Goal: Task Accomplishment & Management: Complete application form

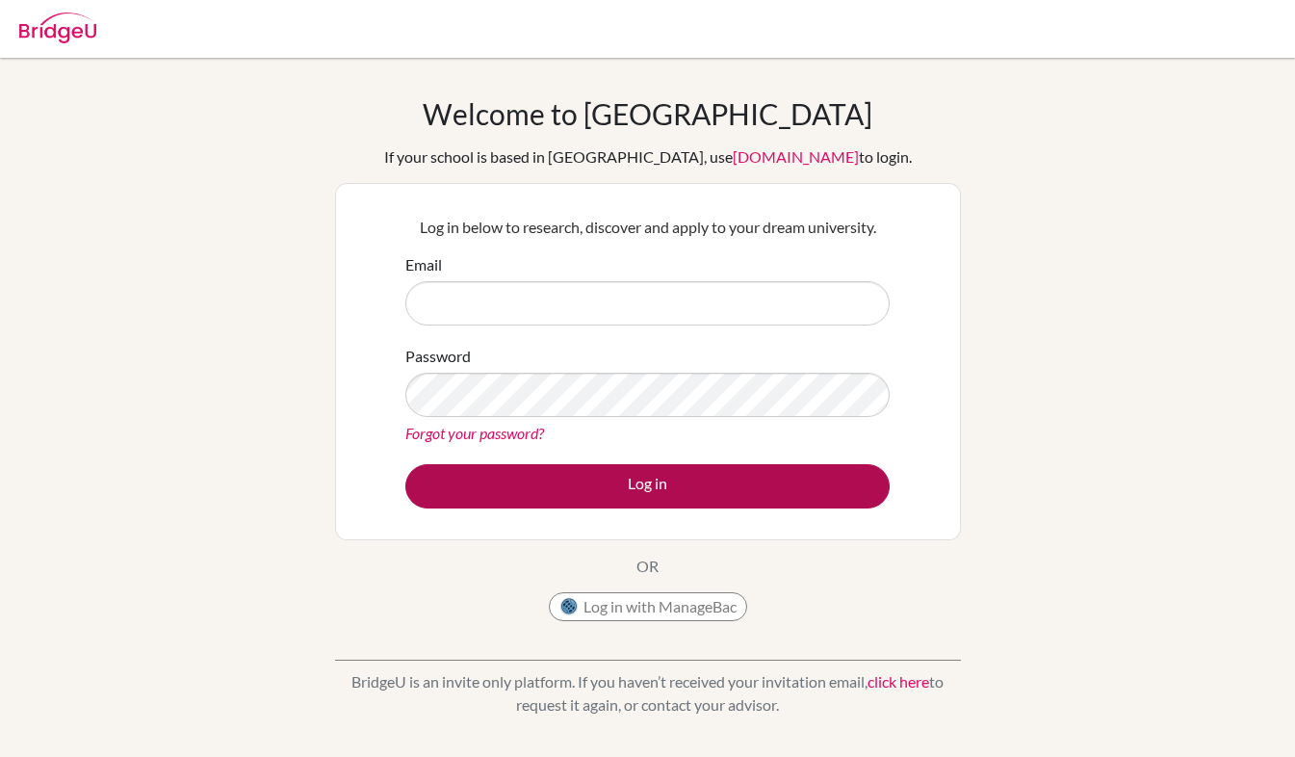
type input "joanna.cooper@naisdublin.com"
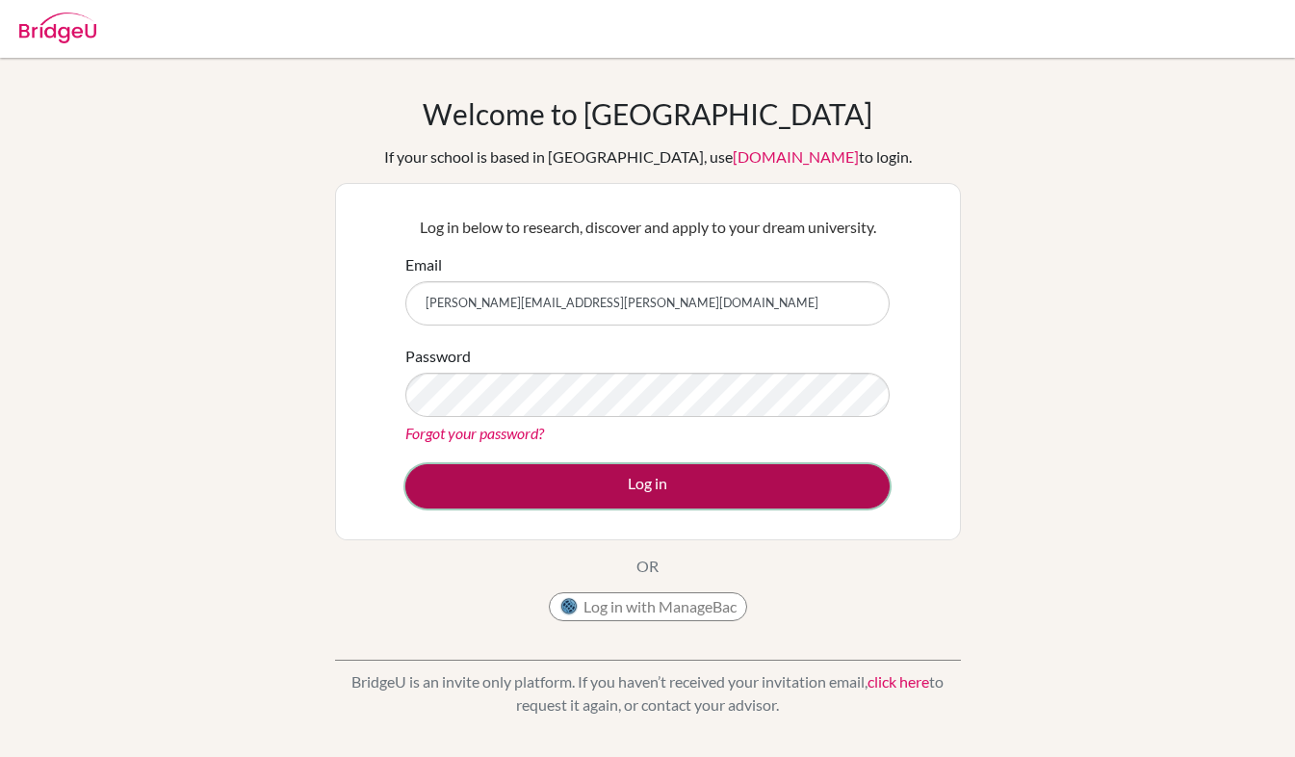
click at [574, 488] on button "Log in" at bounding box center [647, 486] width 484 height 44
click at [597, 490] on button "Log in" at bounding box center [647, 486] width 484 height 44
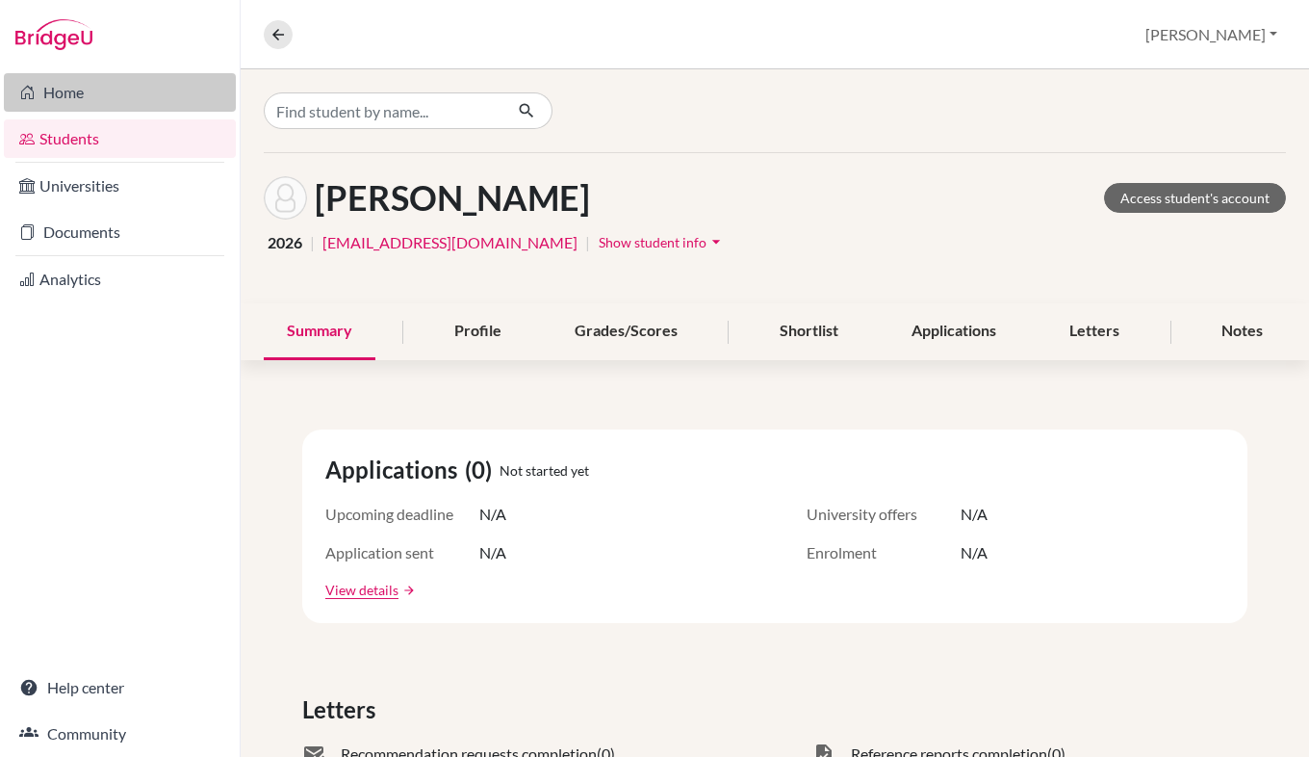
click at [69, 96] on link "Home" at bounding box center [120, 92] width 232 height 39
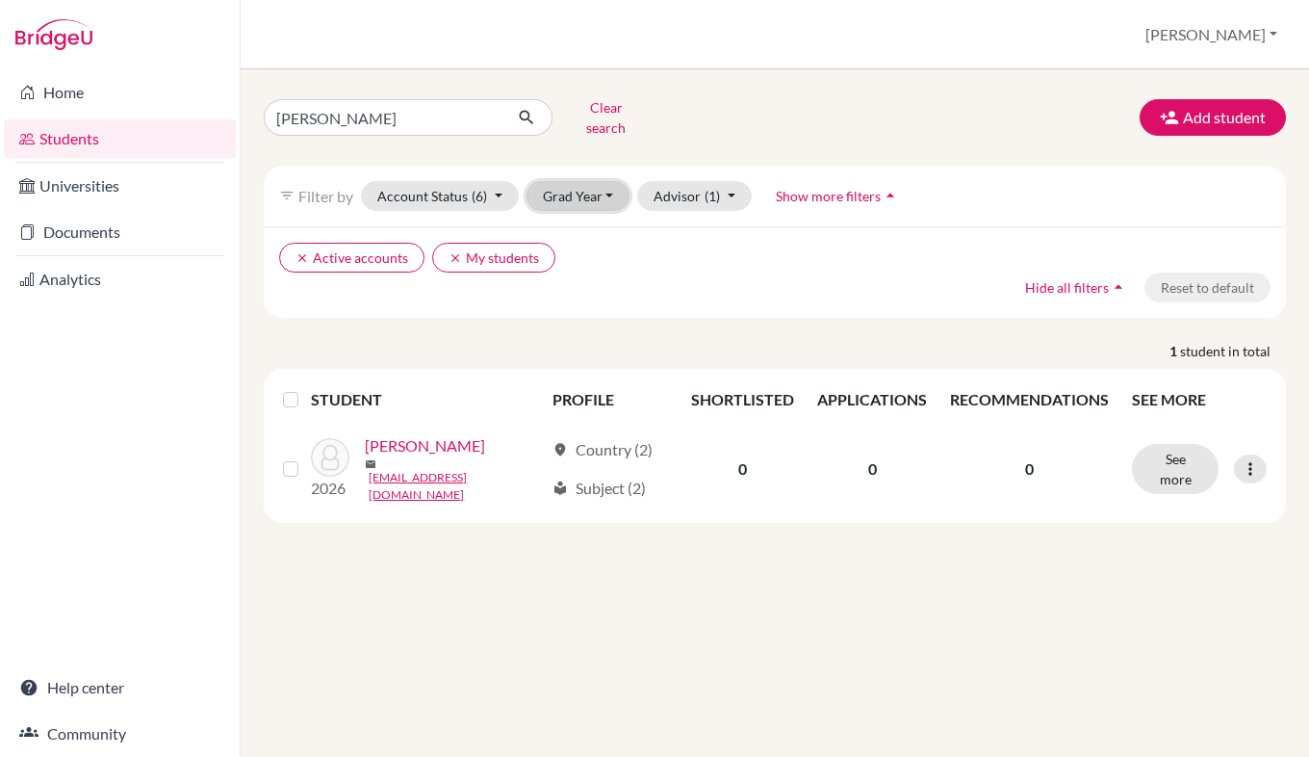
click at [581, 183] on button "Grad Year" at bounding box center [579, 196] width 104 height 30
click at [727, 245] on ul "clear Active accounts clear My students" at bounding box center [651, 258] width 744 height 30
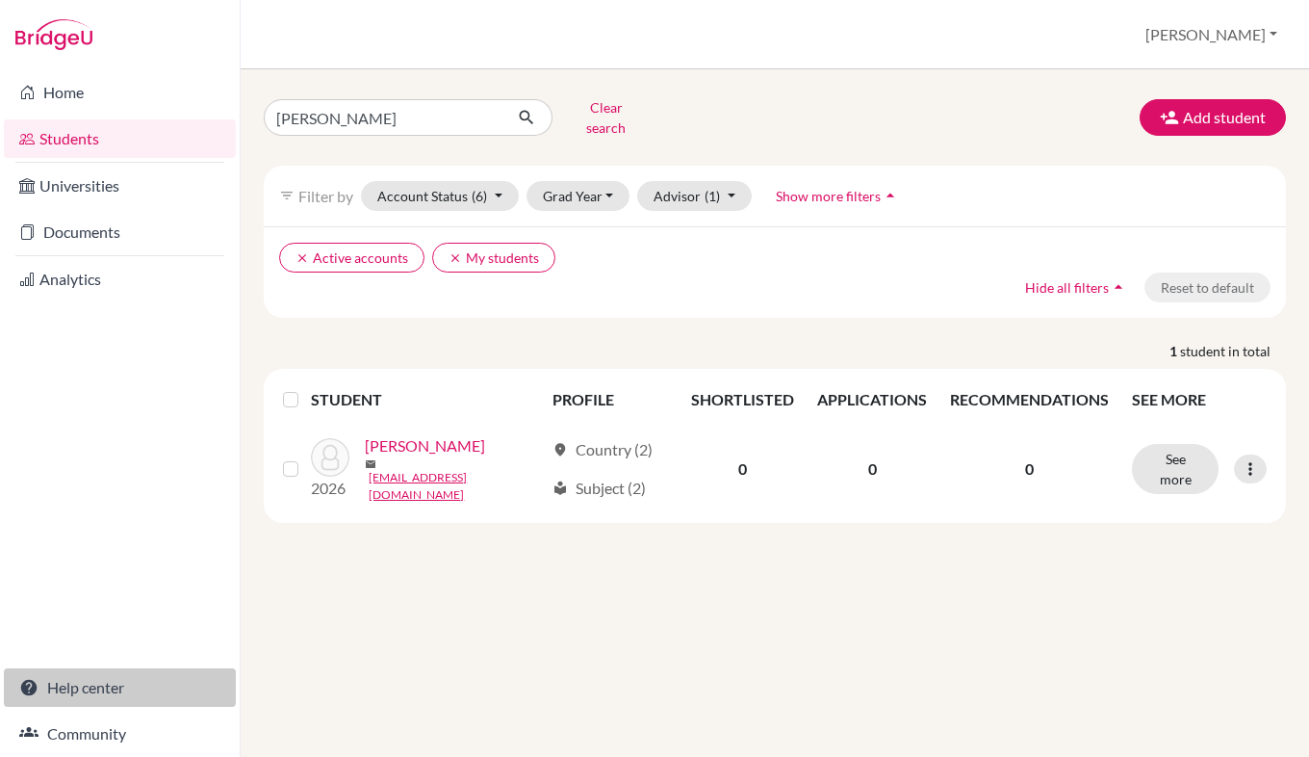
click at [88, 691] on link "Help center" at bounding box center [120, 687] width 232 height 39
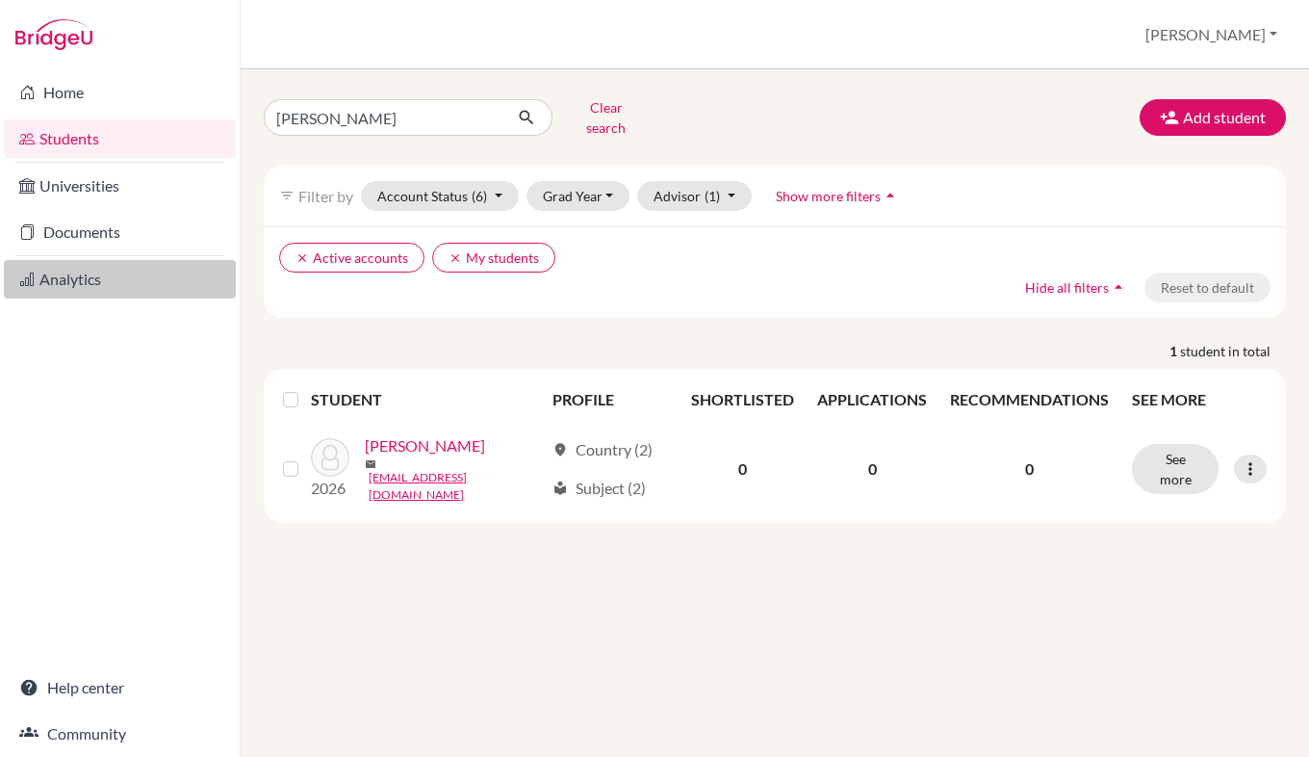
click at [110, 294] on link "Analytics" at bounding box center [120, 279] width 232 height 39
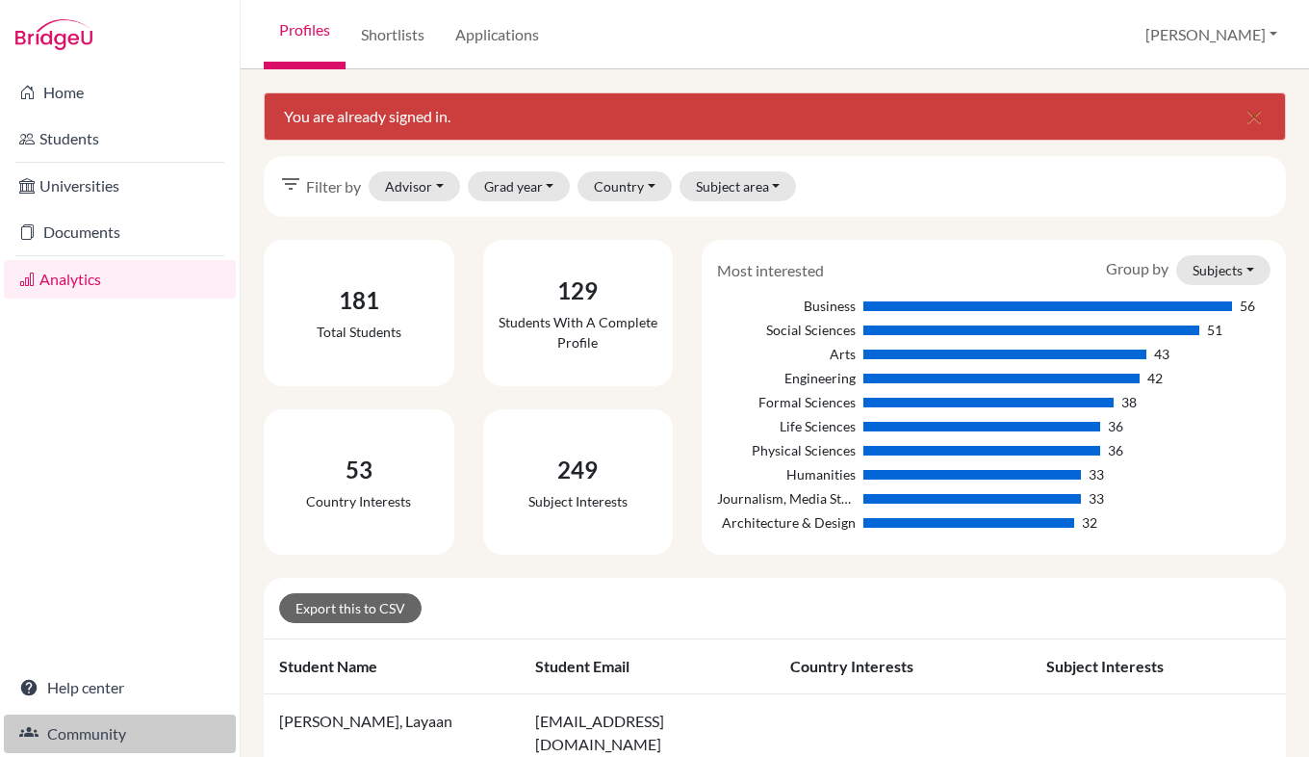
click at [87, 730] on link "Community" at bounding box center [120, 733] width 232 height 39
click at [1260, 38] on button "[PERSON_NAME]" at bounding box center [1211, 34] width 149 height 37
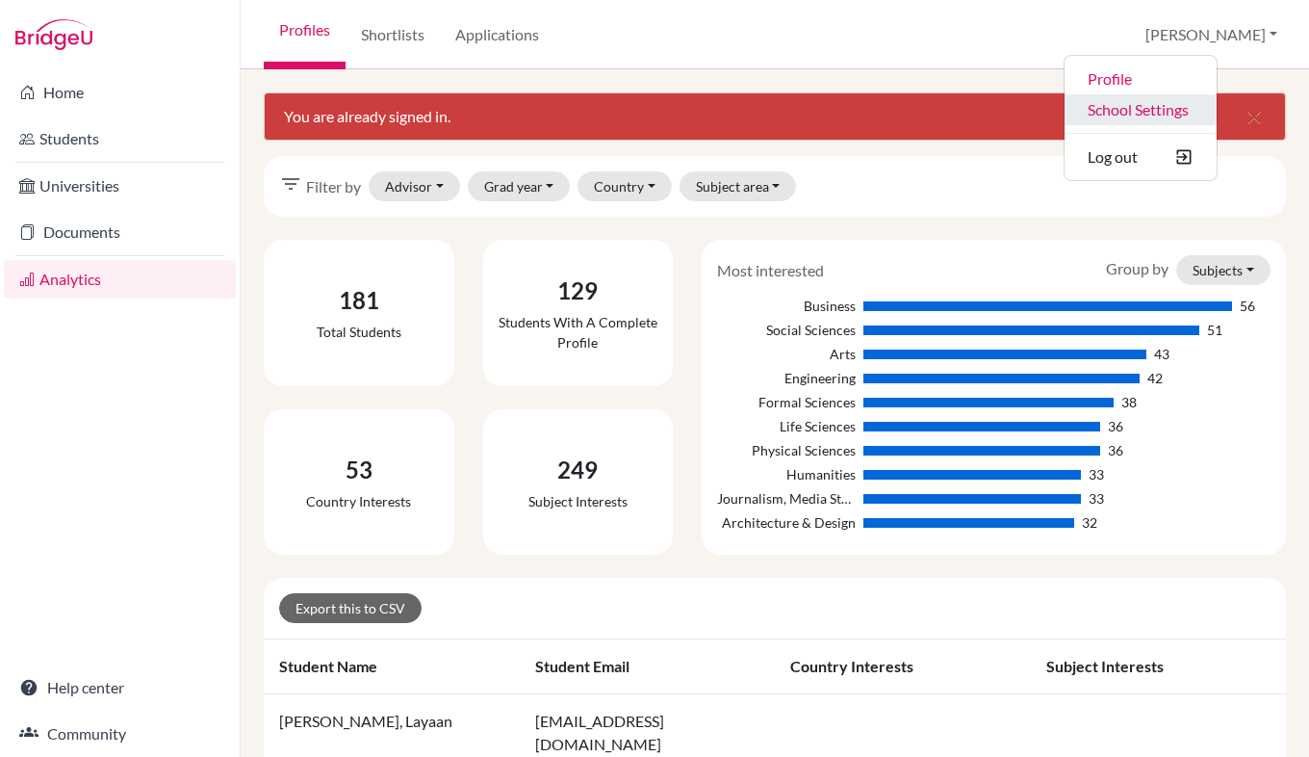
click at [1217, 103] on link "School Settings" at bounding box center [1141, 109] width 152 height 31
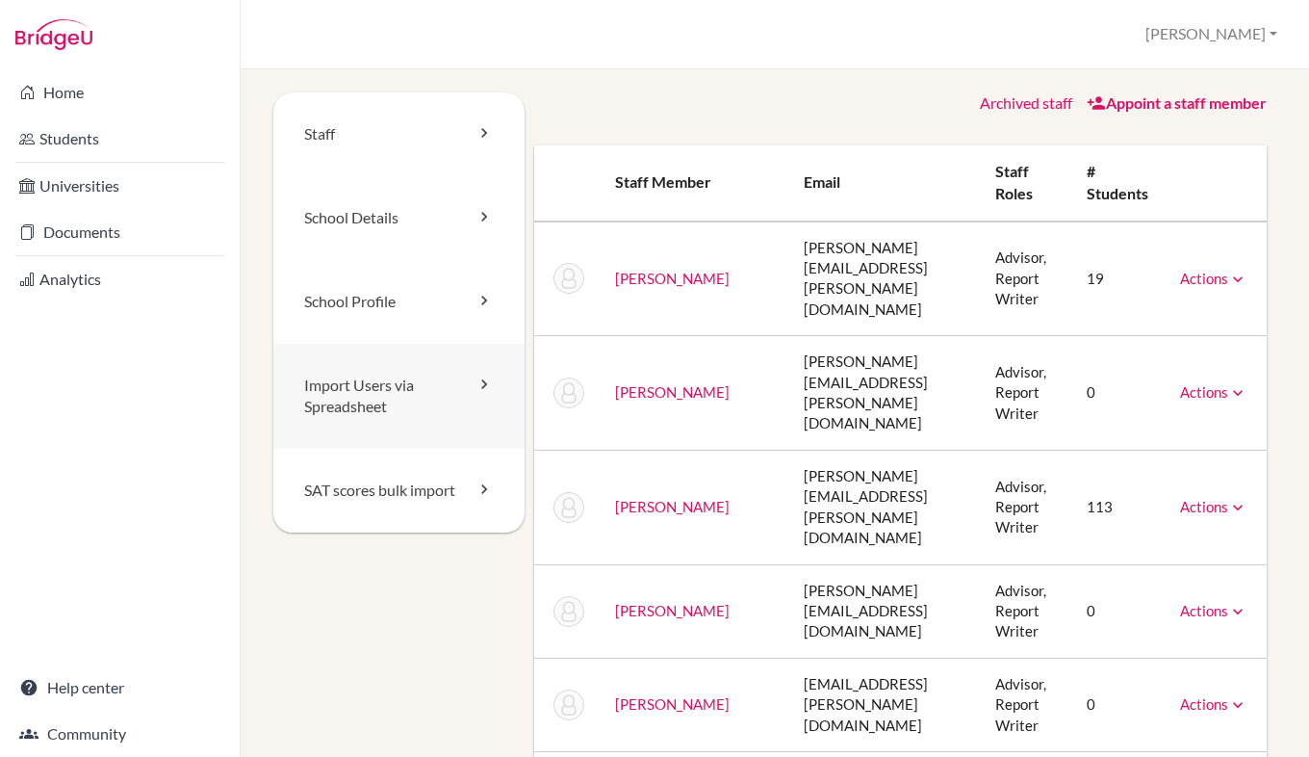
click at [374, 396] on link "Import Users via Spreadsheet" at bounding box center [398, 397] width 251 height 106
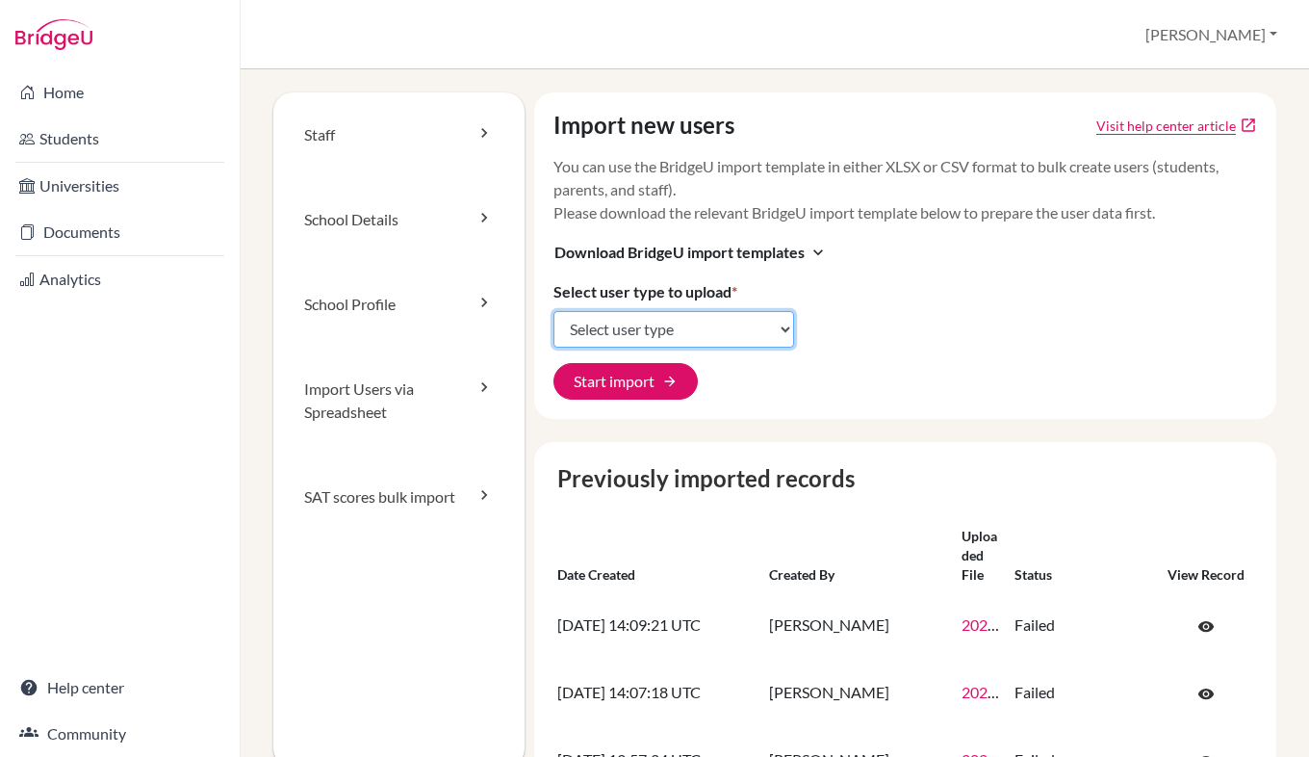
click at [652, 334] on select "Select user type Students Students and parents Parents Advisors Report writers" at bounding box center [674, 329] width 241 height 37
select select "students"
click at [554, 311] on select "Select user type Students Students and parents Parents Advisors Report writers" at bounding box center [674, 329] width 241 height 37
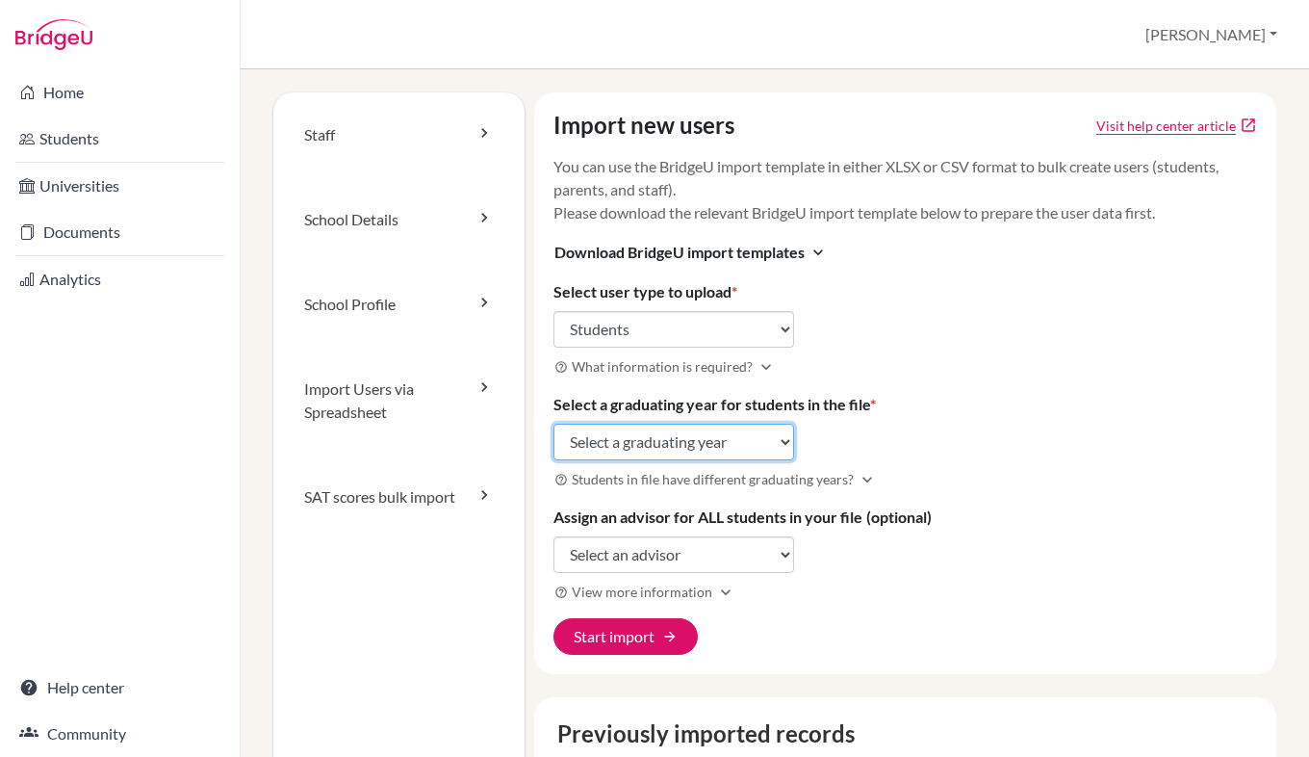
click at [668, 432] on select "Select a graduating year [DATE] 2025 2026 2027 2028 2029" at bounding box center [674, 442] width 241 height 37
select select "2028"
click at [554, 424] on select "Select a graduating year 2024 2025 2026 2027 2028 2029" at bounding box center [674, 442] width 241 height 37
click at [1036, 296] on div "Import new users Visit help center article open_in_new You can use the BridgeU …" at bounding box center [905, 382] width 743 height 581
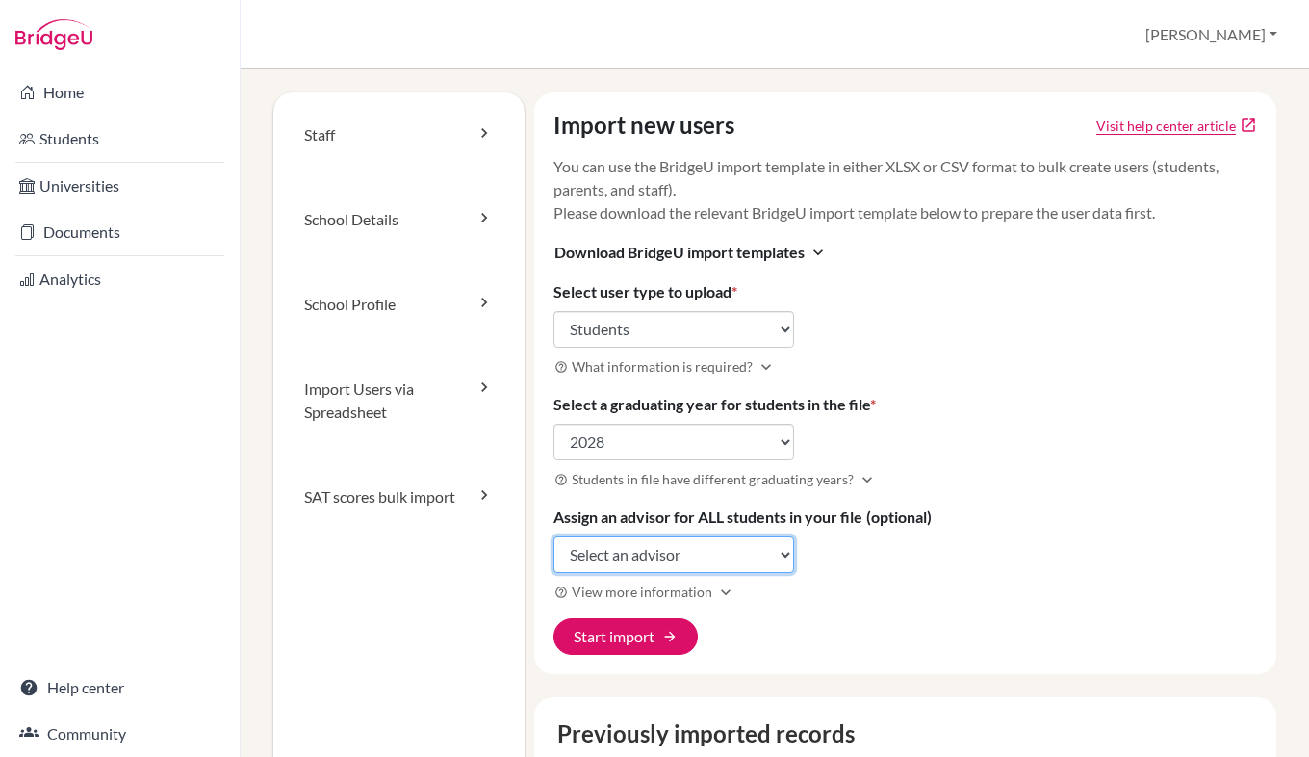
click at [684, 558] on select "Select an advisor Claire Butler-walker Lucy Calvert Joanna Cooper James Cross S…" at bounding box center [674, 554] width 241 height 37
select select "239854"
click at [554, 536] on select "Select an advisor Claire Butler-walker Lucy Calvert Joanna Cooper James Cross S…" at bounding box center [674, 554] width 241 height 37
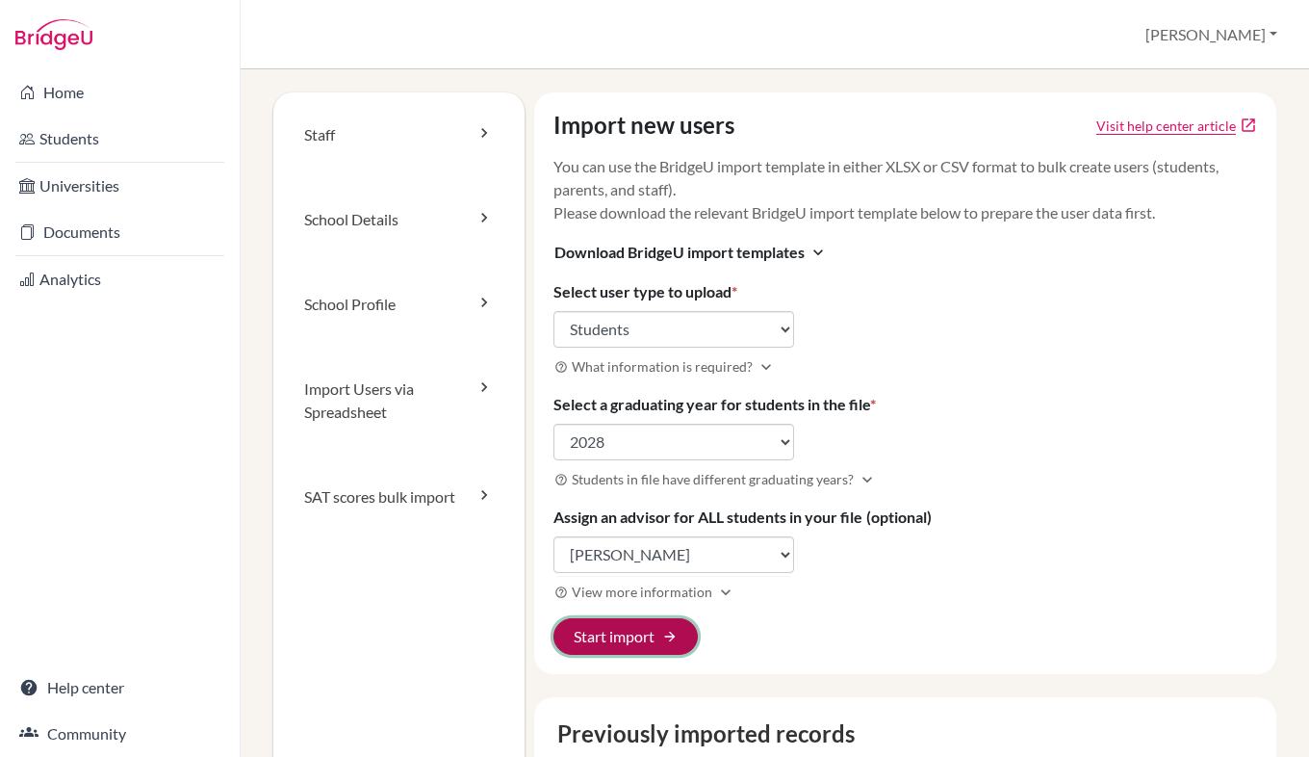
click at [616, 627] on button "Start import arrow_forward" at bounding box center [626, 636] width 144 height 37
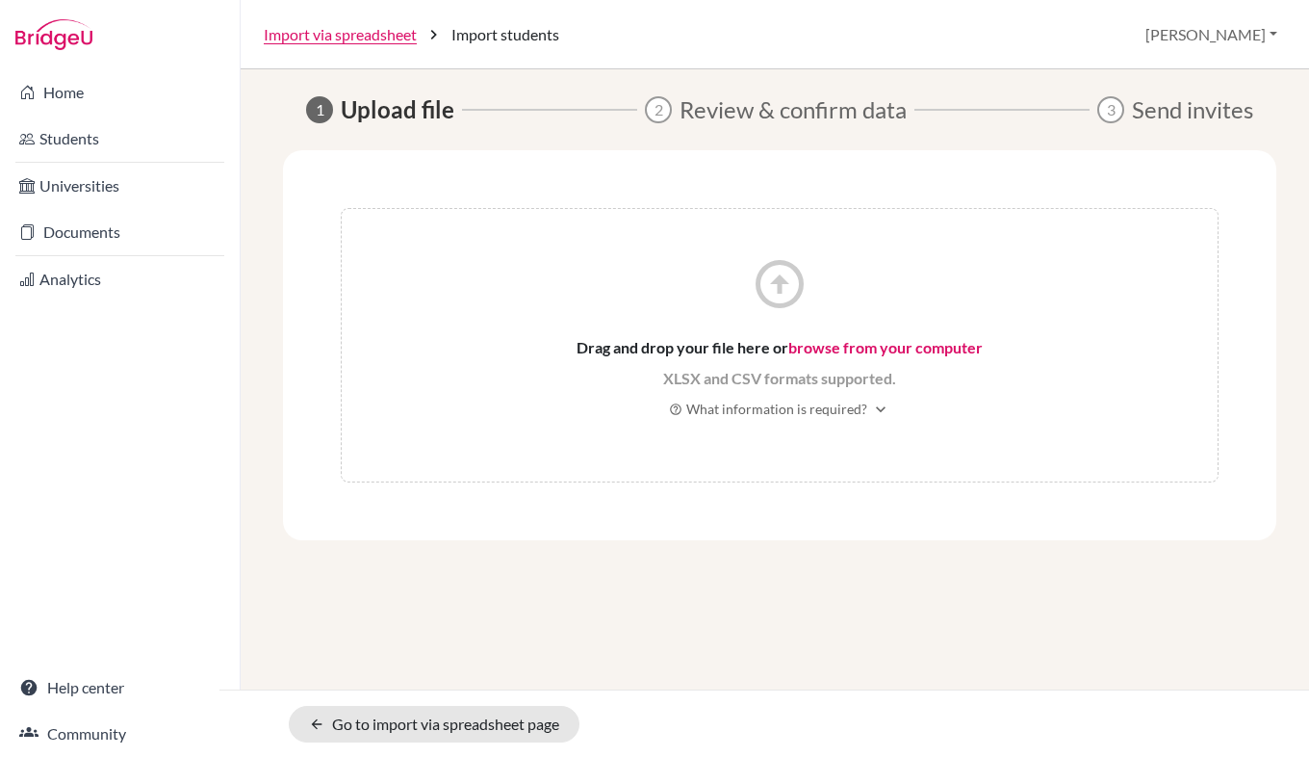
click at [816, 349] on link "browse from your computer" at bounding box center [885, 347] width 194 height 18
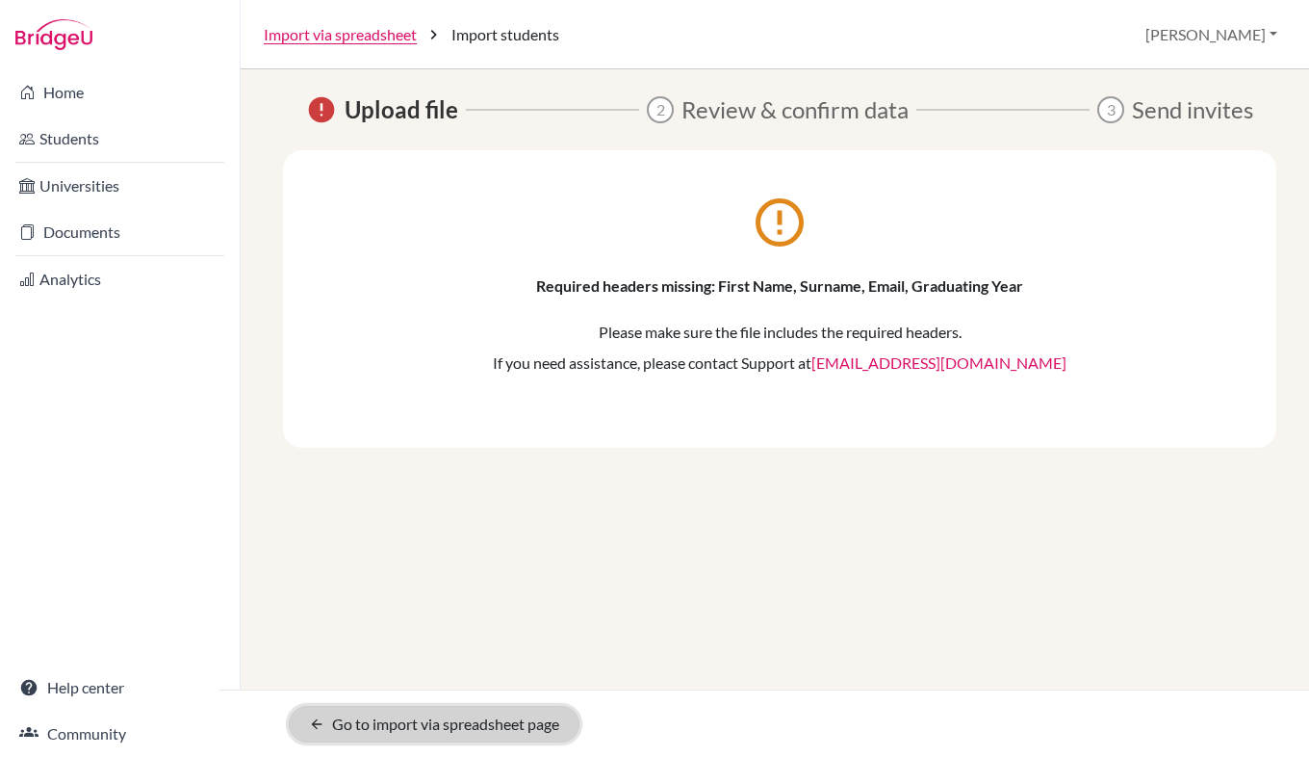
click at [376, 730] on link "arrow_back Go to import via spreadsheet page" at bounding box center [434, 724] width 291 height 37
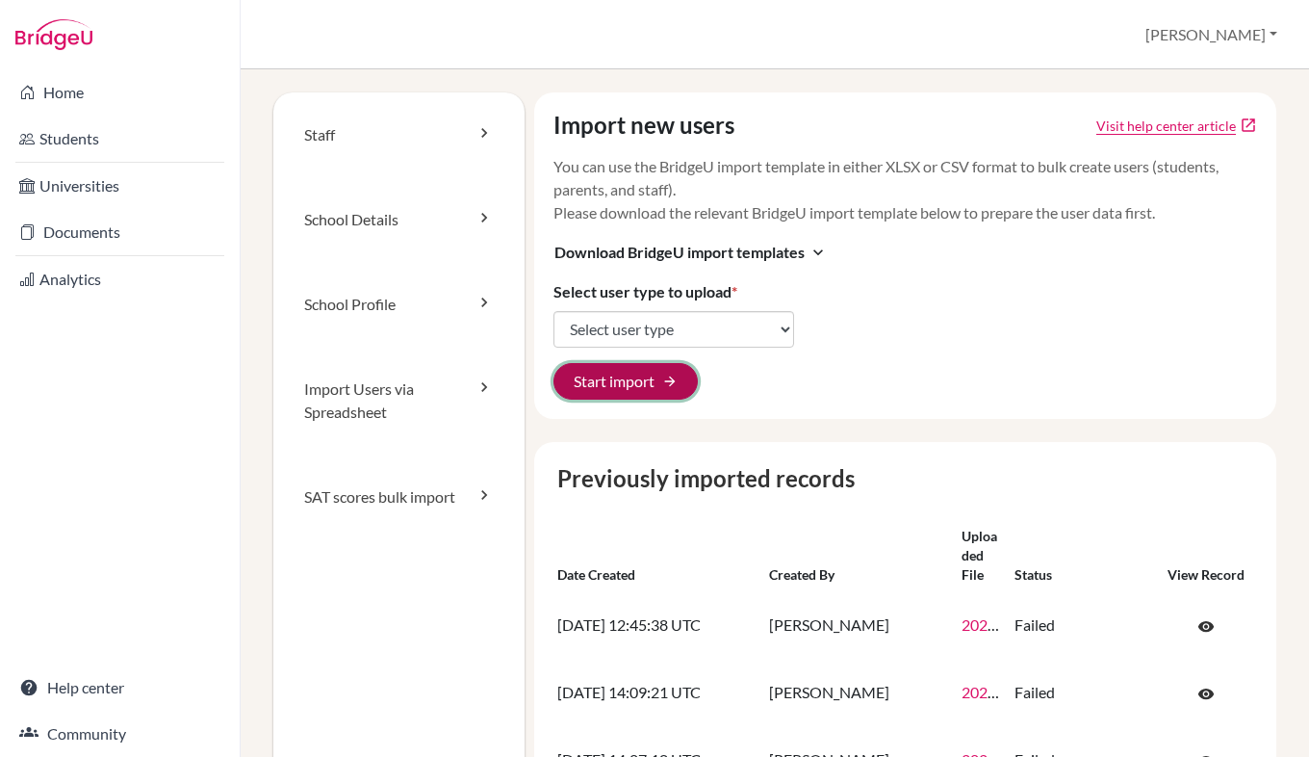
click at [610, 392] on button "Start import arrow_forward" at bounding box center [626, 381] width 144 height 37
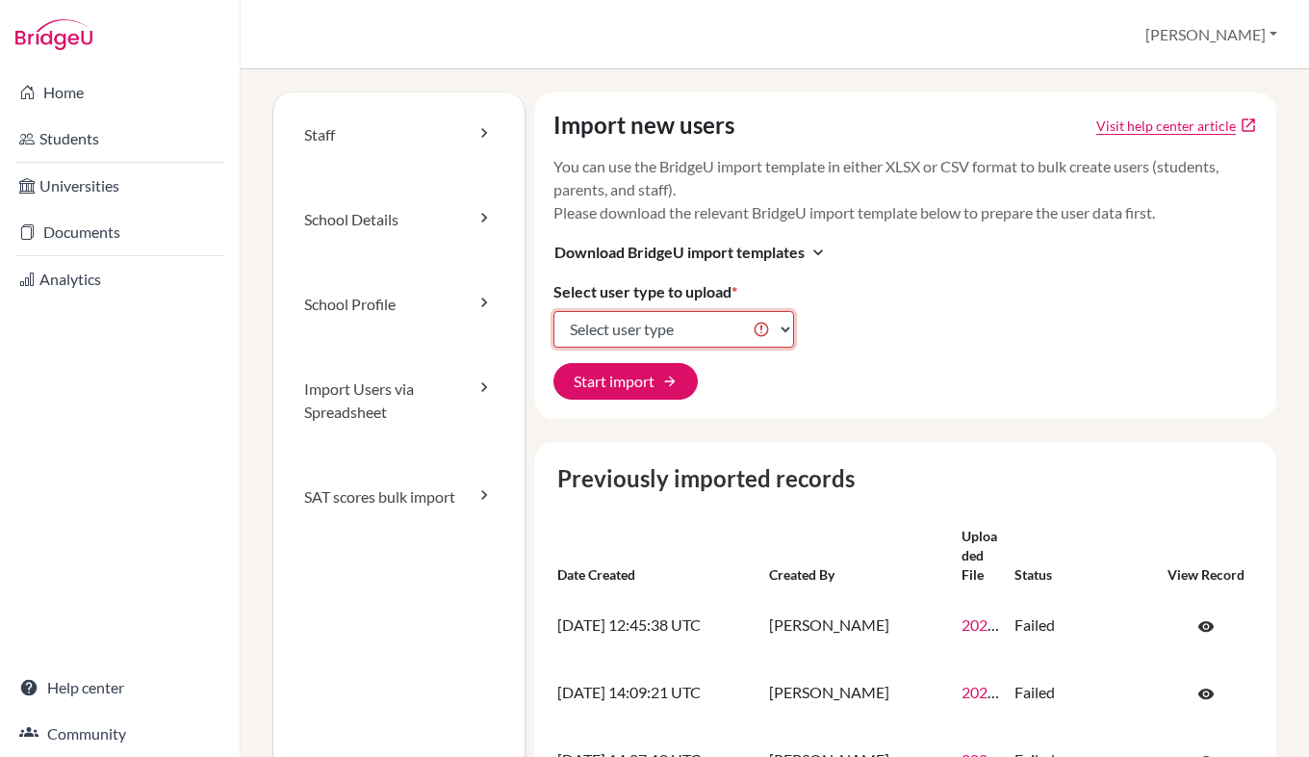
click at [681, 325] on select "Select user type Students Students and parents Parents Advisors Report writers" at bounding box center [674, 329] width 241 height 37
select select "students"
click at [554, 311] on select "Select user type Students Students and parents Parents Advisors Report writers" at bounding box center [674, 329] width 241 height 37
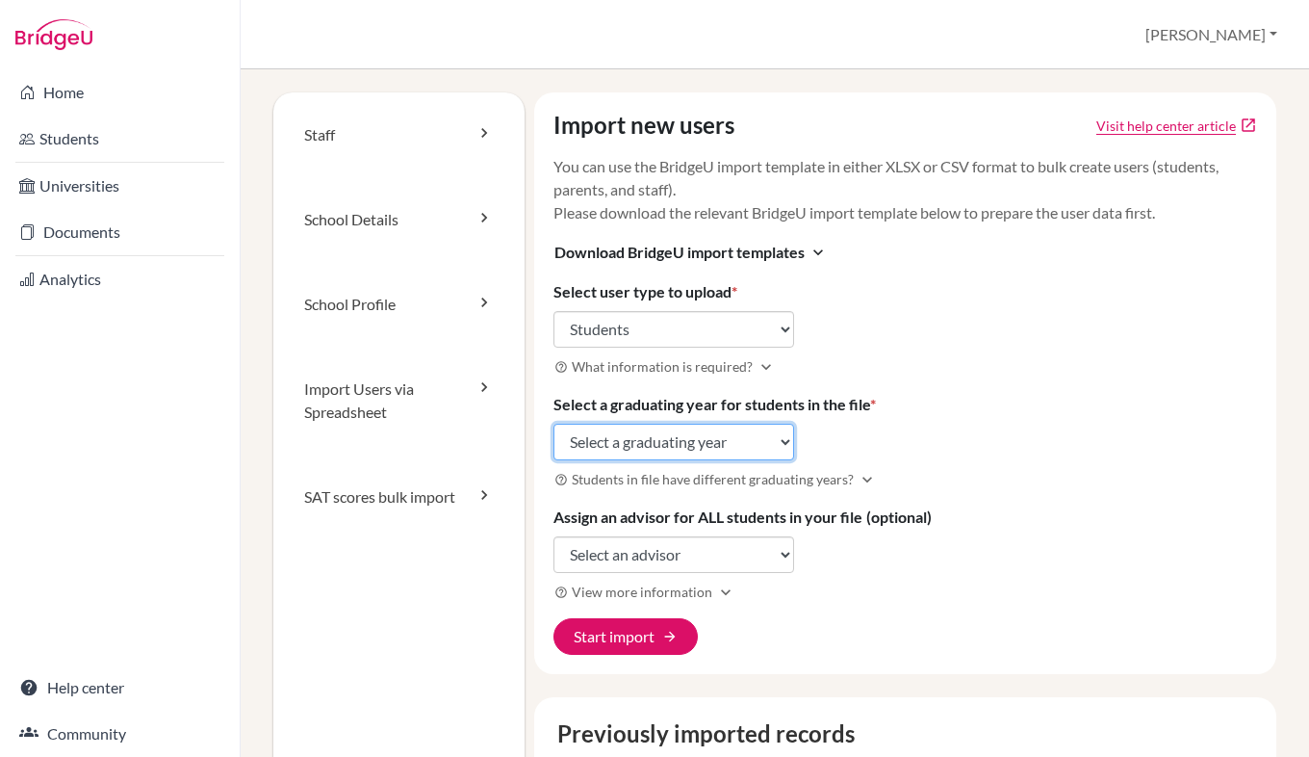
click at [691, 442] on select "Select a graduating year 2024 2025 2026 2027 2028 2029" at bounding box center [674, 442] width 241 height 37
select select "2028"
click at [554, 424] on select "Select a graduating year 2024 2025 2026 2027 2028 2029" at bounding box center [674, 442] width 241 height 37
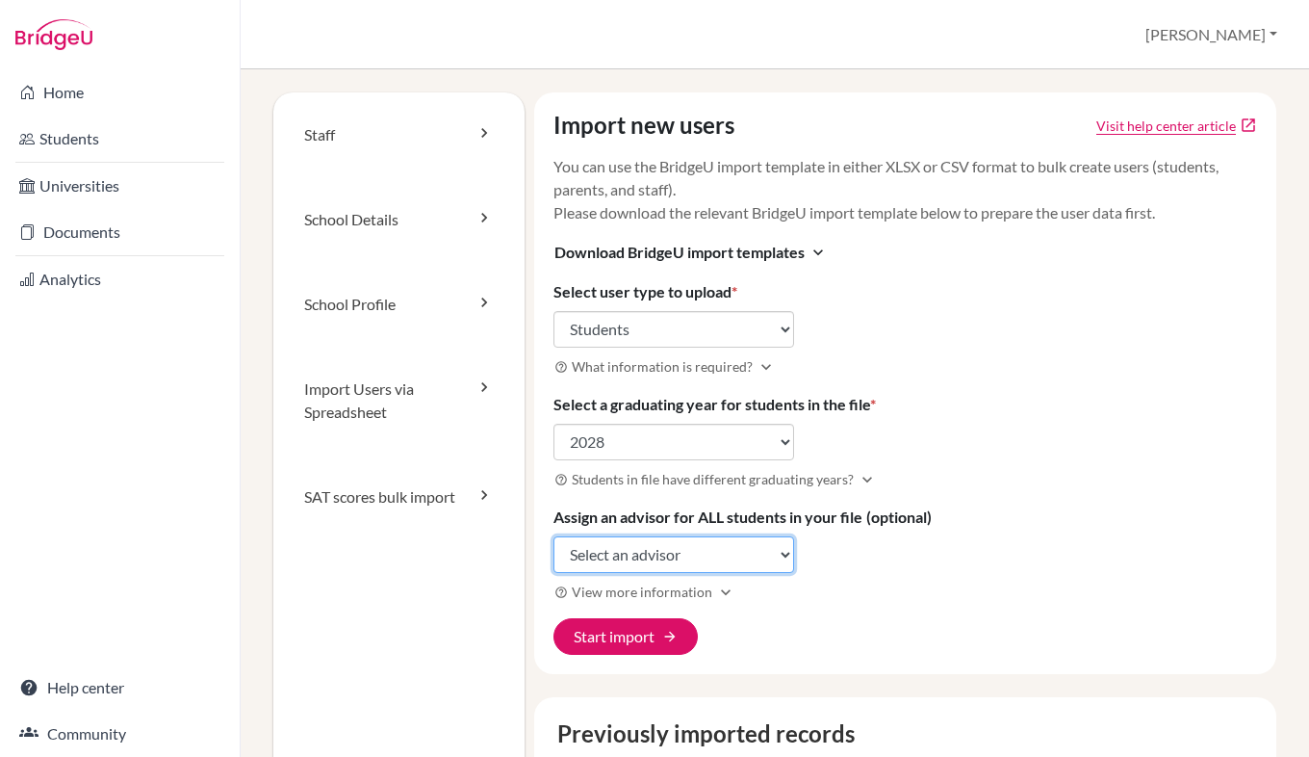
click at [657, 559] on select "Select an advisor Claire Butler-walker Lucy Calvert Joanna Cooper James Cross S…" at bounding box center [674, 554] width 241 height 37
select select "239854"
click at [554, 536] on select "Select an advisor Claire Butler-walker Lucy Calvert Joanna Cooper James Cross S…" at bounding box center [674, 554] width 241 height 37
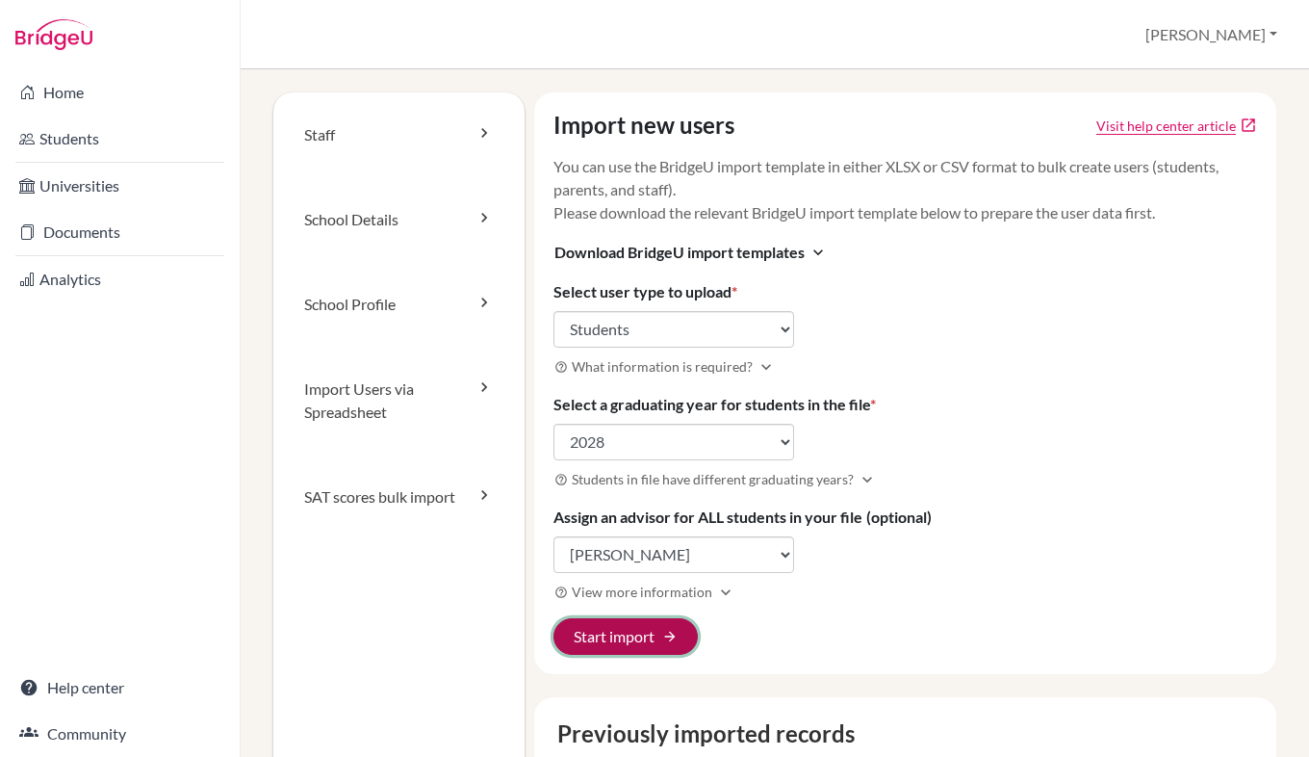
click at [611, 639] on button "Start import arrow_forward" at bounding box center [626, 636] width 144 height 37
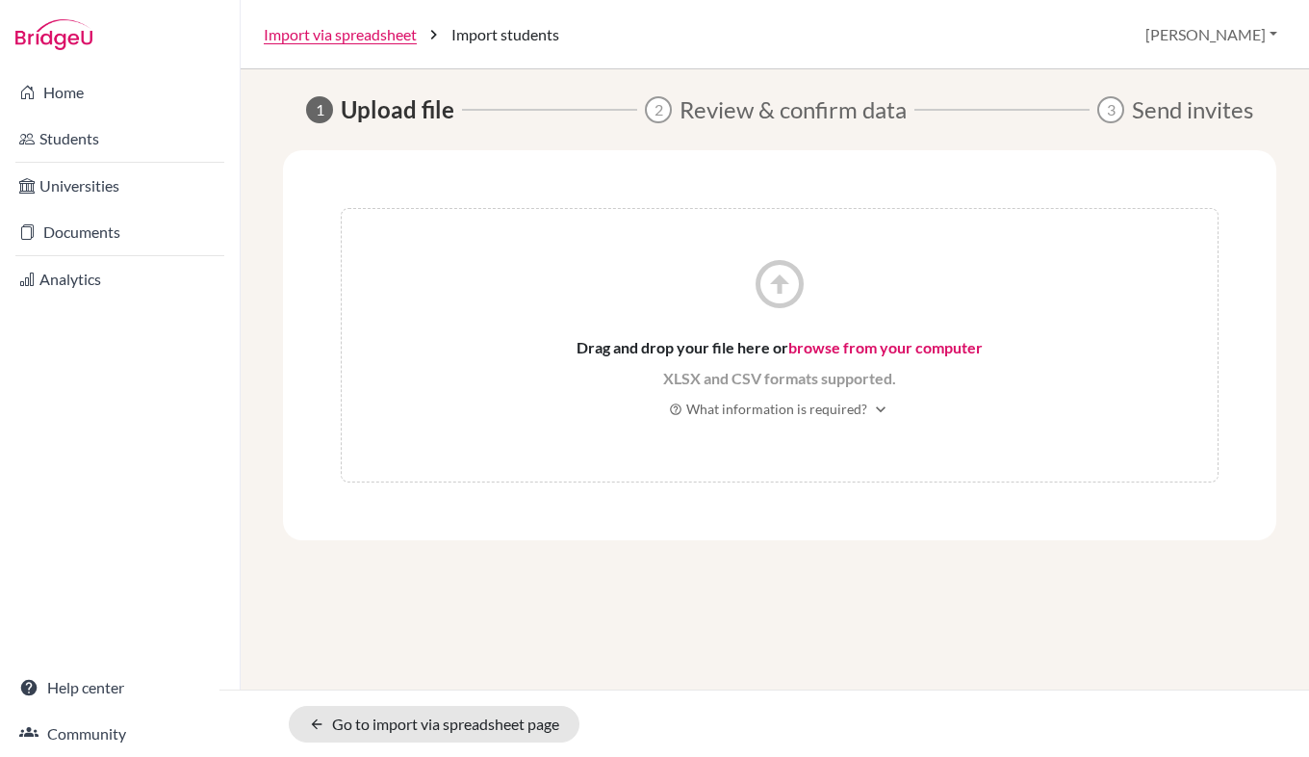
click at [819, 352] on link "browse from your computer" at bounding box center [885, 347] width 194 height 18
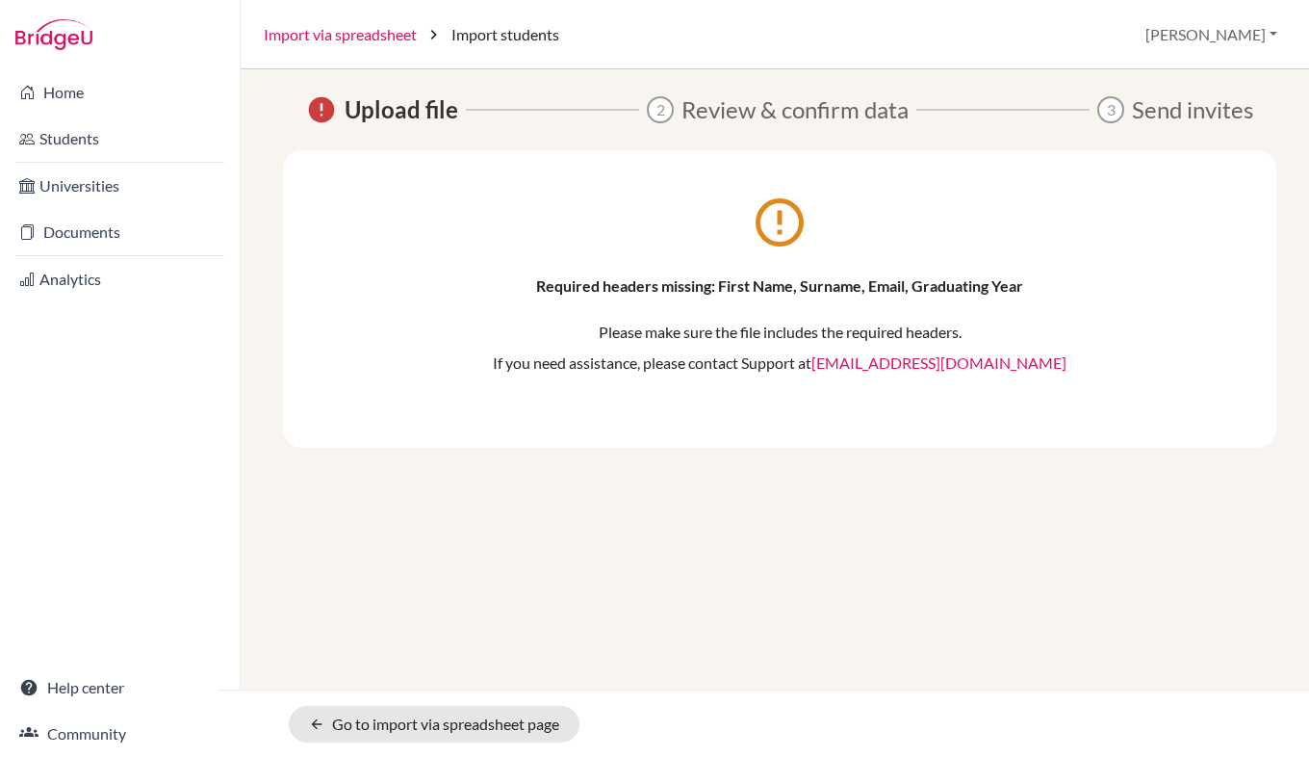
click at [375, 36] on link "Import via spreadsheet" at bounding box center [340, 34] width 153 height 23
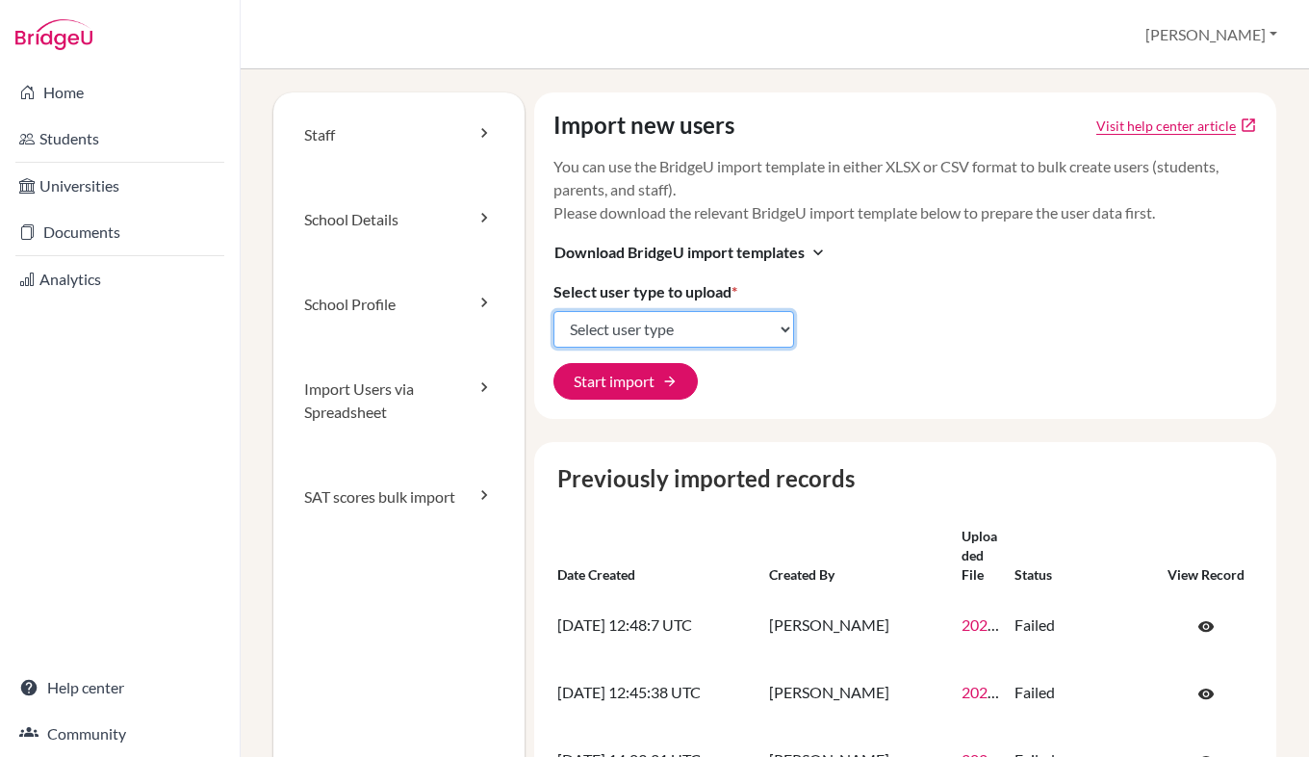
click at [627, 334] on select "Select user type Students Students and parents Parents Advisors Report writers" at bounding box center [674, 329] width 241 height 37
select select "students"
click at [554, 311] on select "Select user type Students Students and parents Parents Advisors Report writers" at bounding box center [674, 329] width 241 height 37
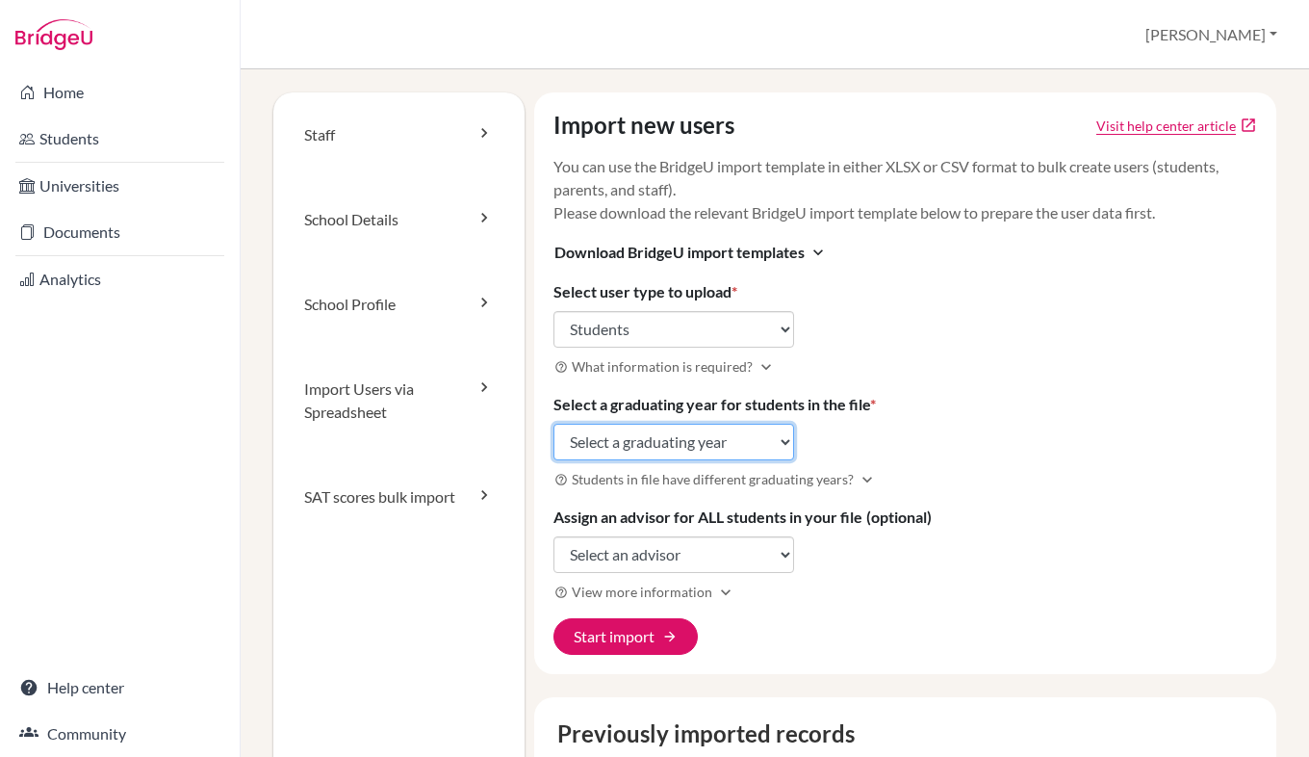
click at [636, 457] on select "Select a graduating year [DATE] 2025 2026 2027 2028 2029" at bounding box center [674, 442] width 241 height 37
select select "2028"
click at [554, 424] on select "Select a graduating year [DATE] 2025 2026 2027 2028 2029" at bounding box center [674, 442] width 241 height 37
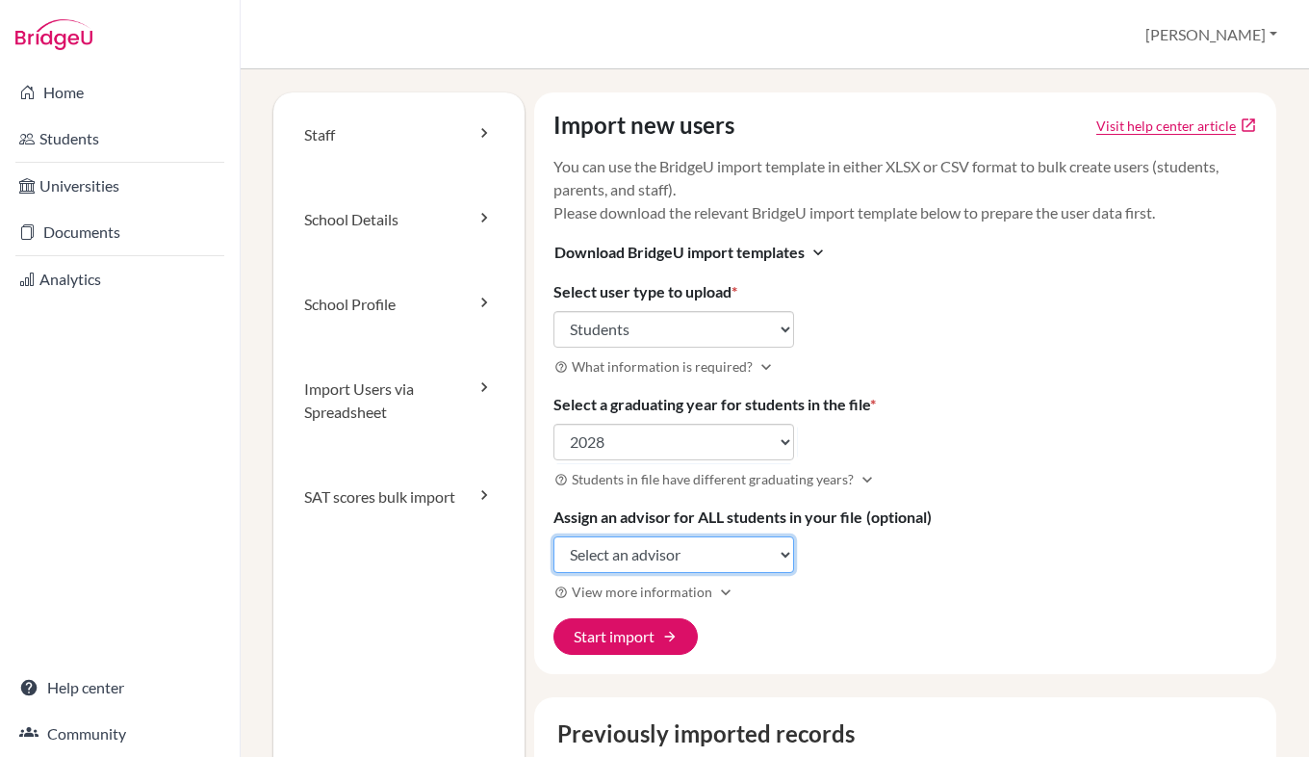
click at [629, 554] on select "Select an advisor [PERSON_NAME] [PERSON_NAME] [PERSON_NAME] [PERSON_NAME] [PERS…" at bounding box center [674, 554] width 241 height 37
select select "239854"
click at [554, 536] on select "Select an advisor [PERSON_NAME] [PERSON_NAME] [PERSON_NAME] [PERSON_NAME] [PERS…" at bounding box center [674, 554] width 241 height 37
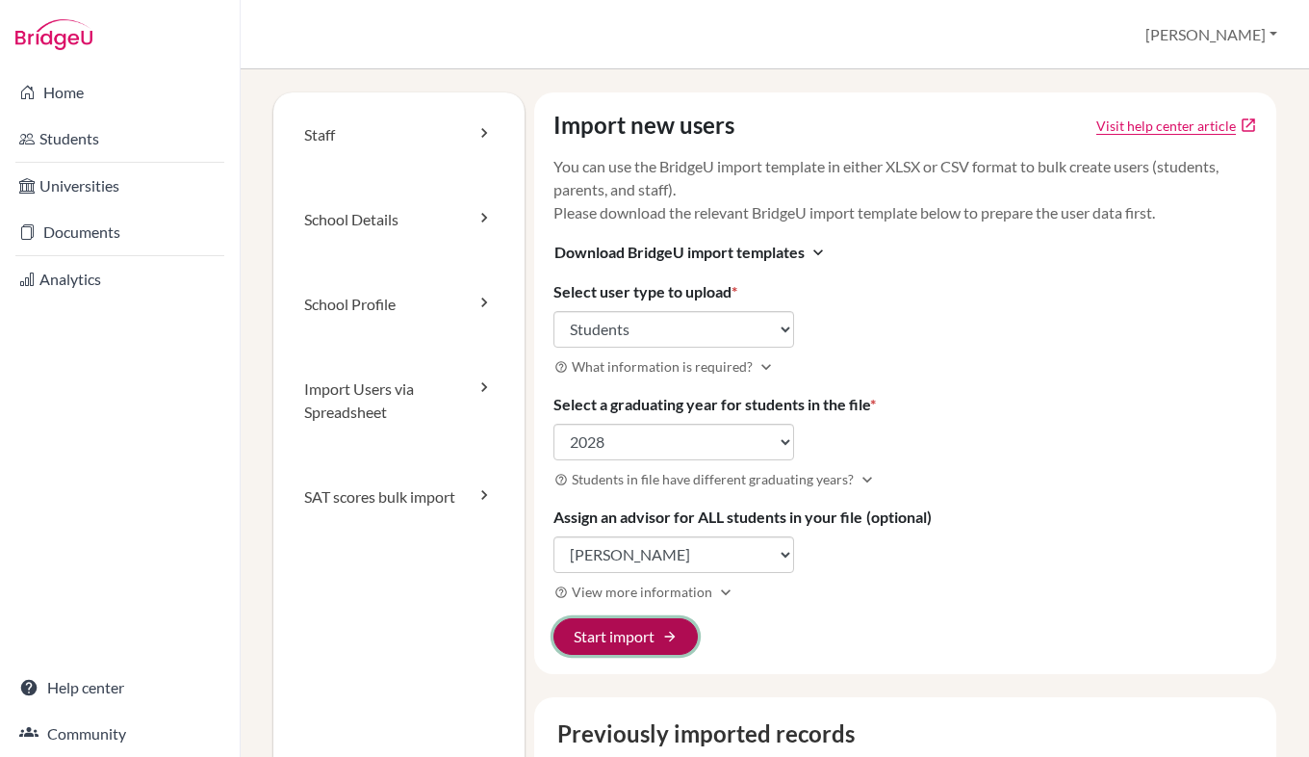
click at [613, 627] on button "Start import arrow_forward" at bounding box center [626, 636] width 144 height 37
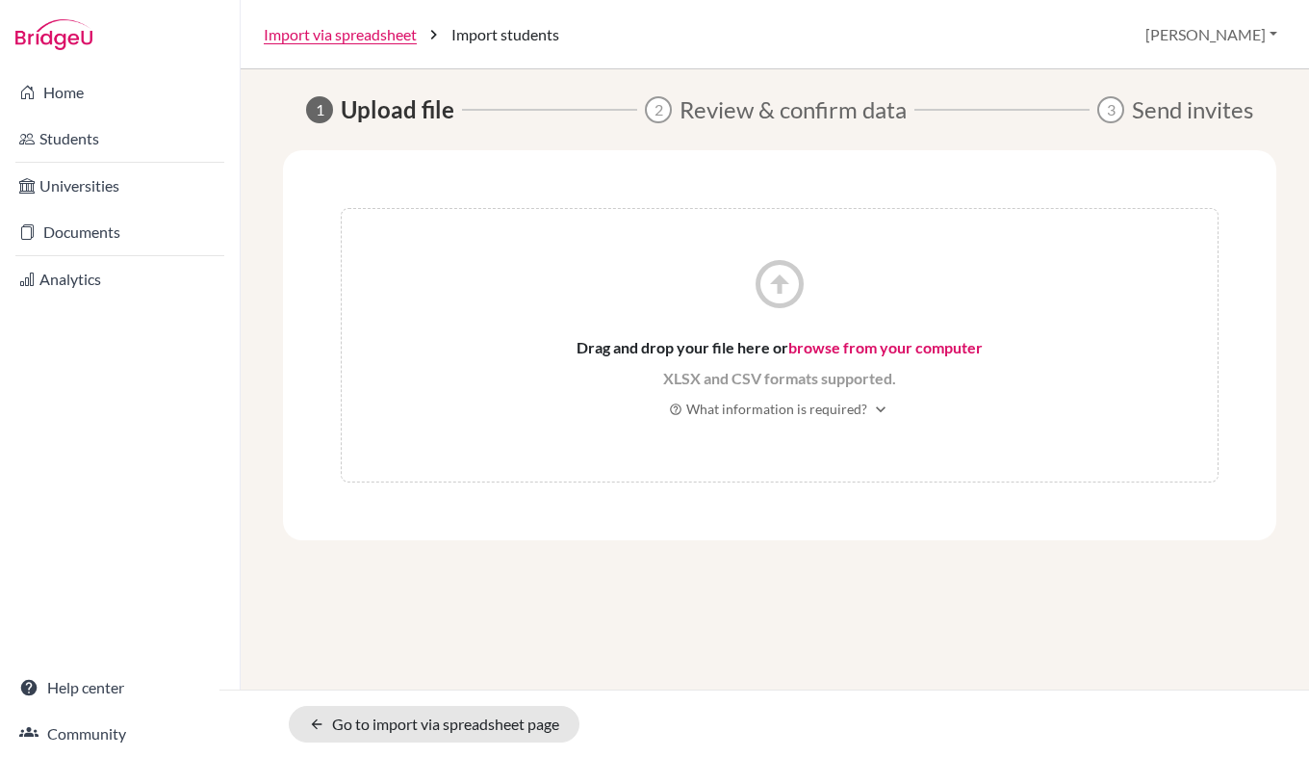
click at [864, 344] on link "browse from your computer" at bounding box center [885, 347] width 194 height 18
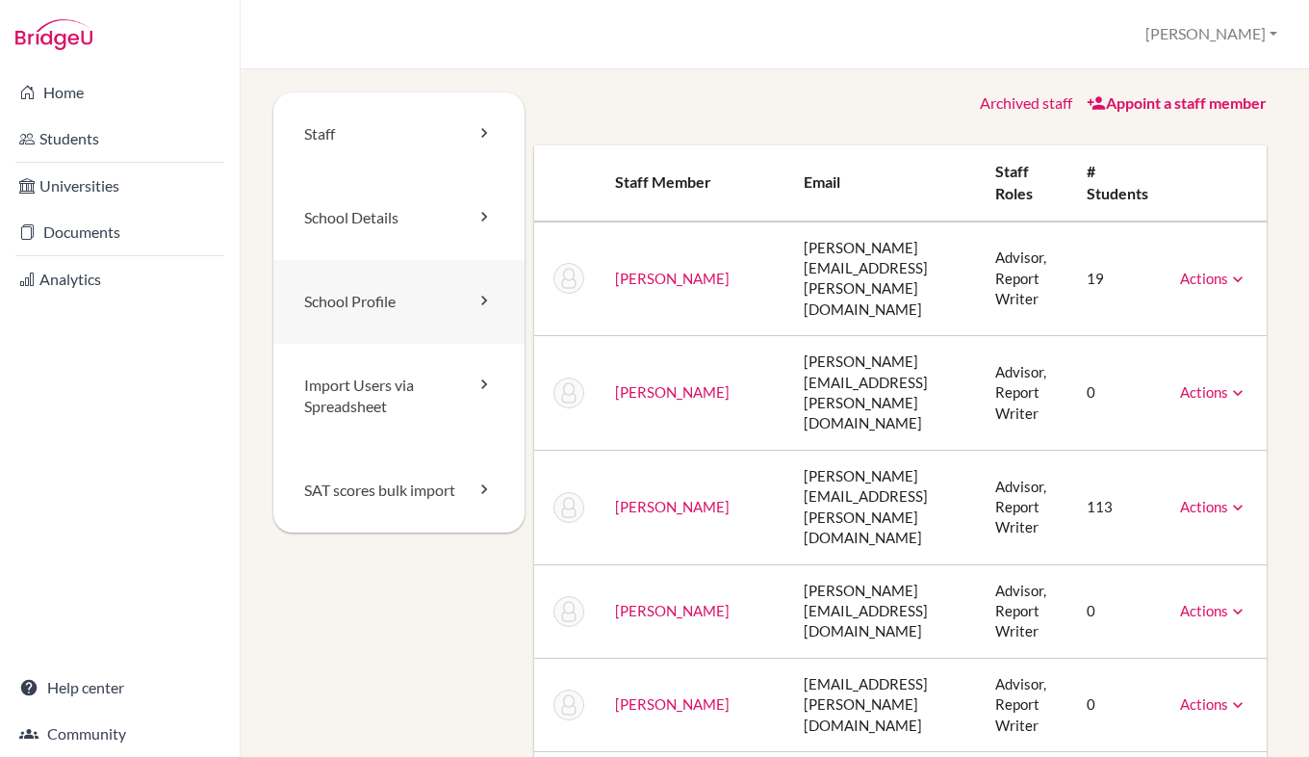
click at [463, 303] on link "School Profile" at bounding box center [398, 302] width 251 height 84
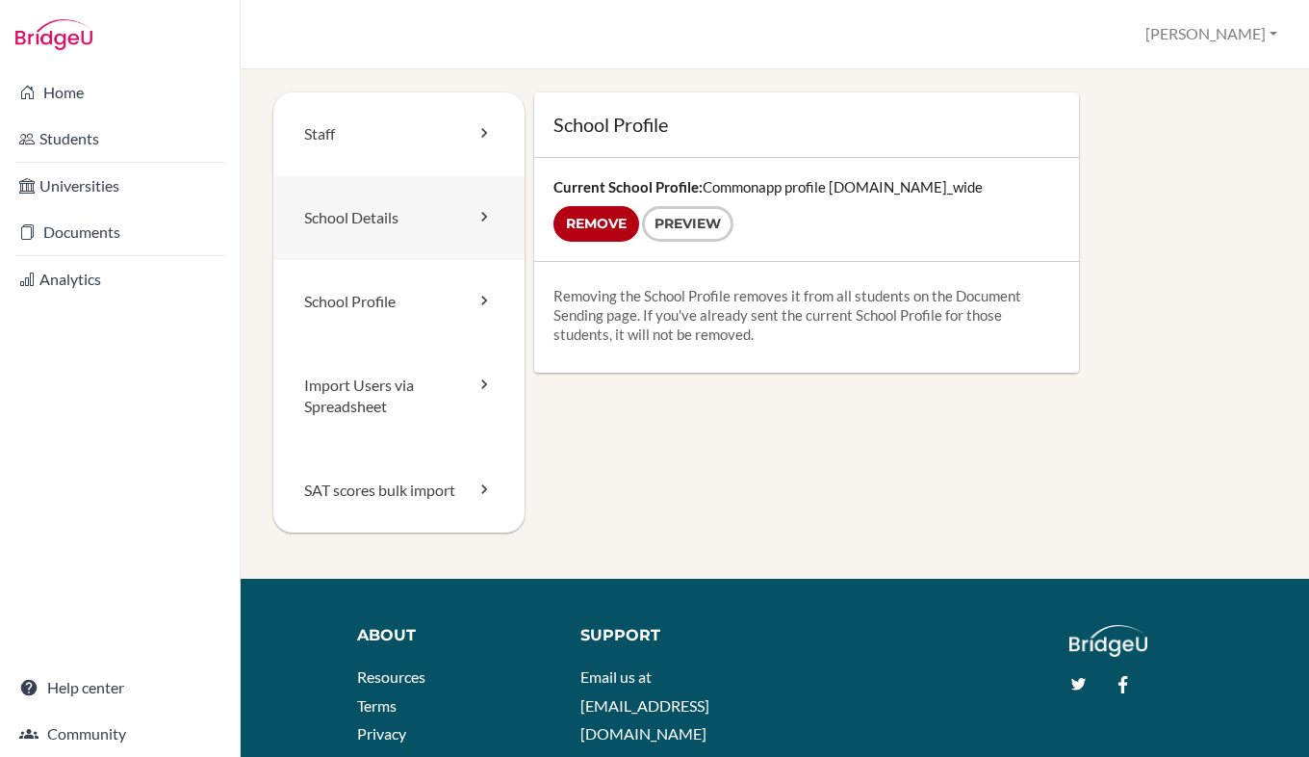
click at [474, 230] on link "School Details" at bounding box center [398, 218] width 251 height 84
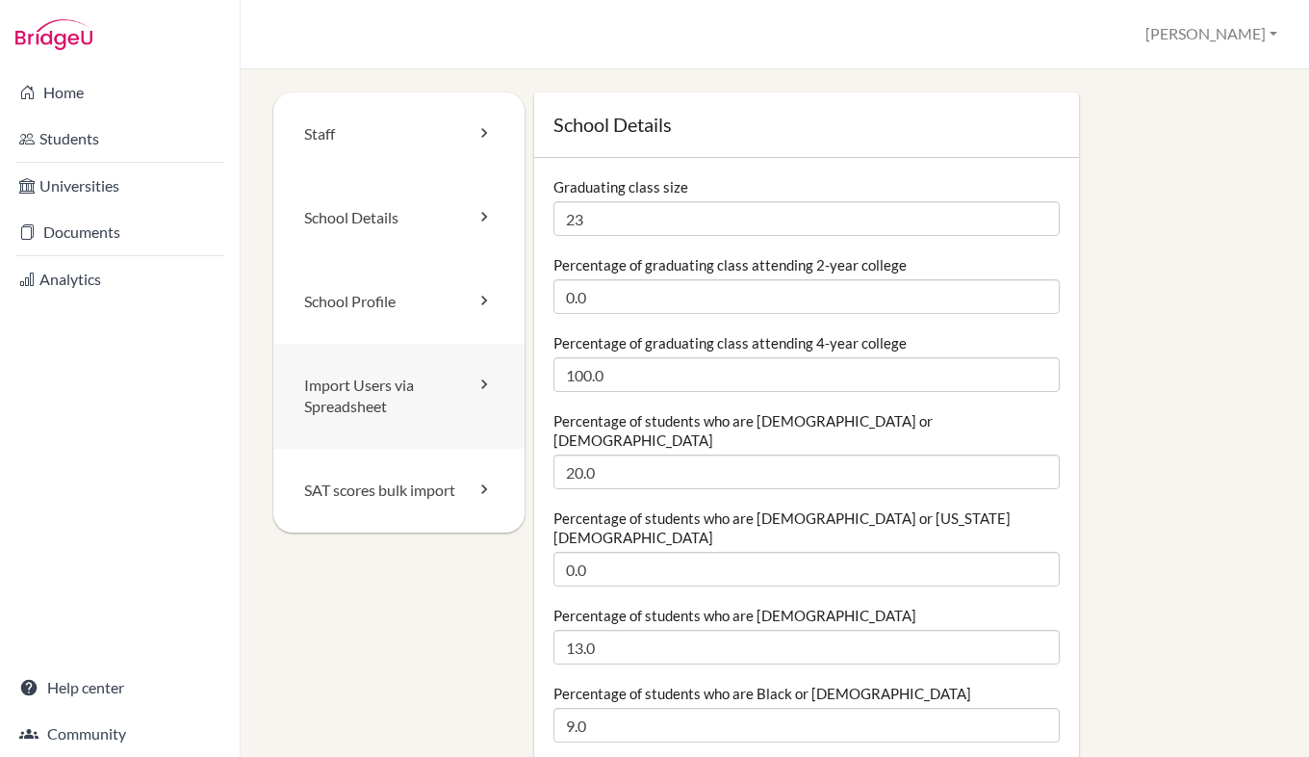
click at [445, 412] on link "Import Users via Spreadsheet" at bounding box center [398, 397] width 251 height 106
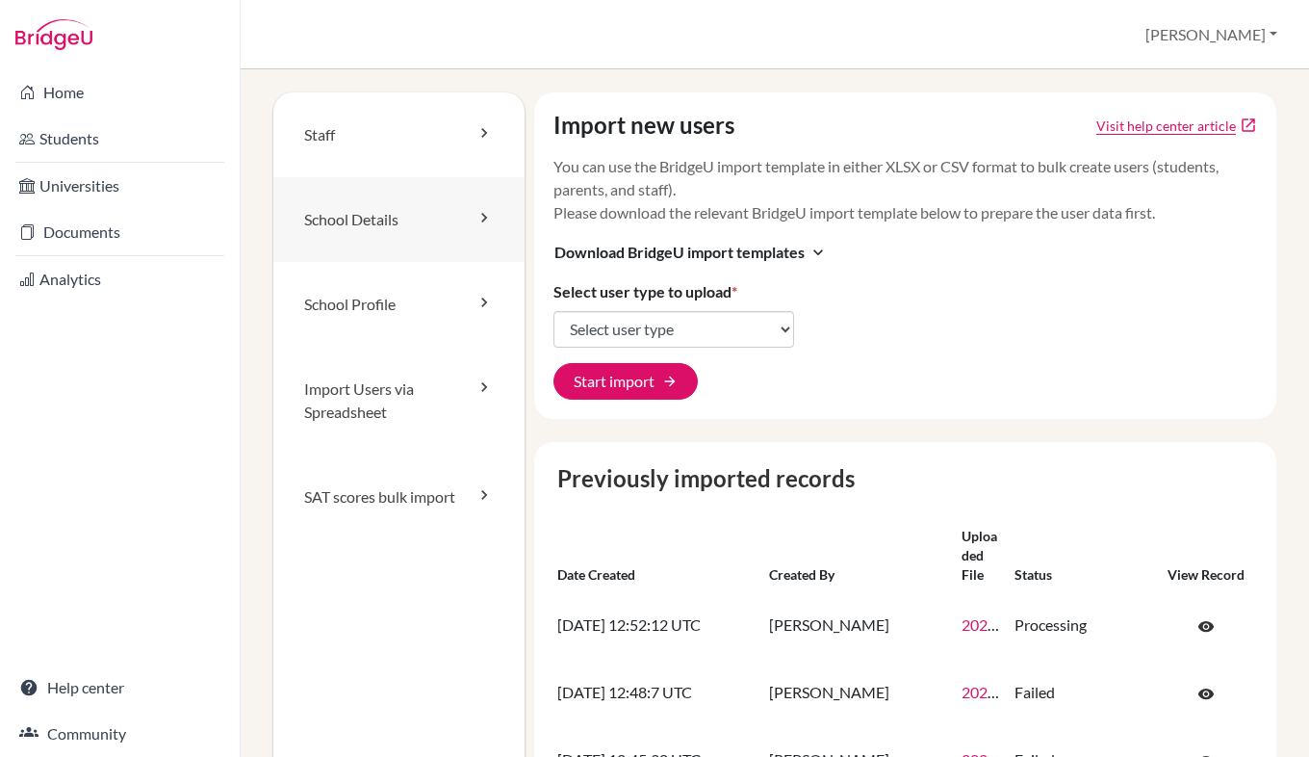
click at [427, 230] on link "School Details" at bounding box center [398, 219] width 251 height 85
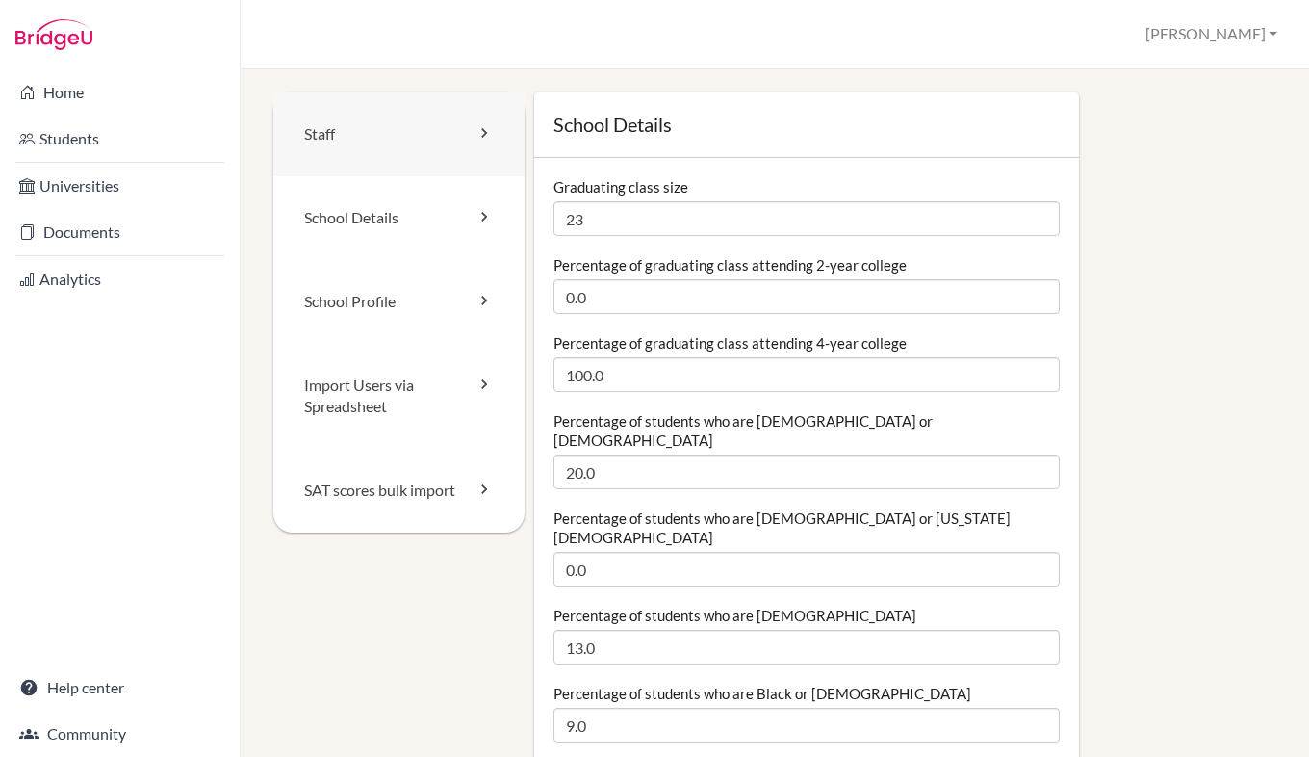
click at [481, 140] on icon at bounding box center [484, 132] width 19 height 19
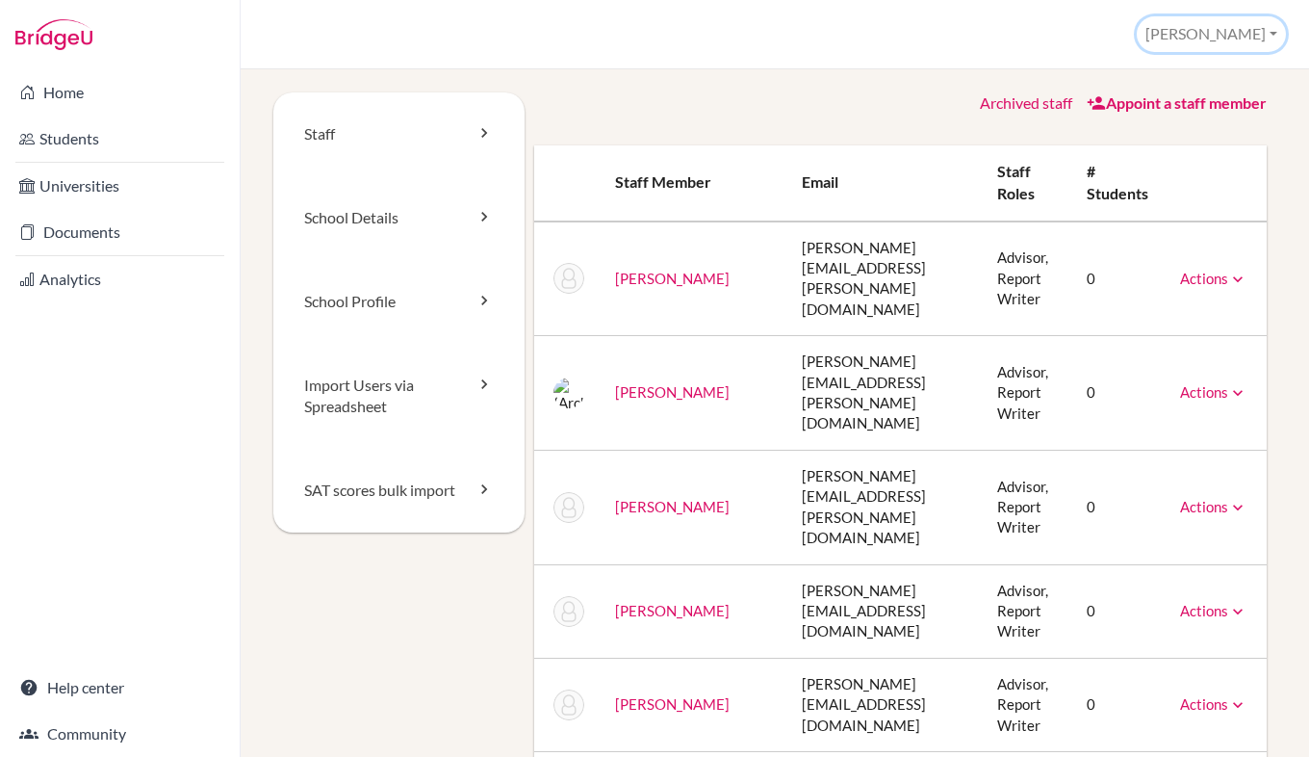
click at [1238, 36] on button "[PERSON_NAME]" at bounding box center [1211, 34] width 149 height 36
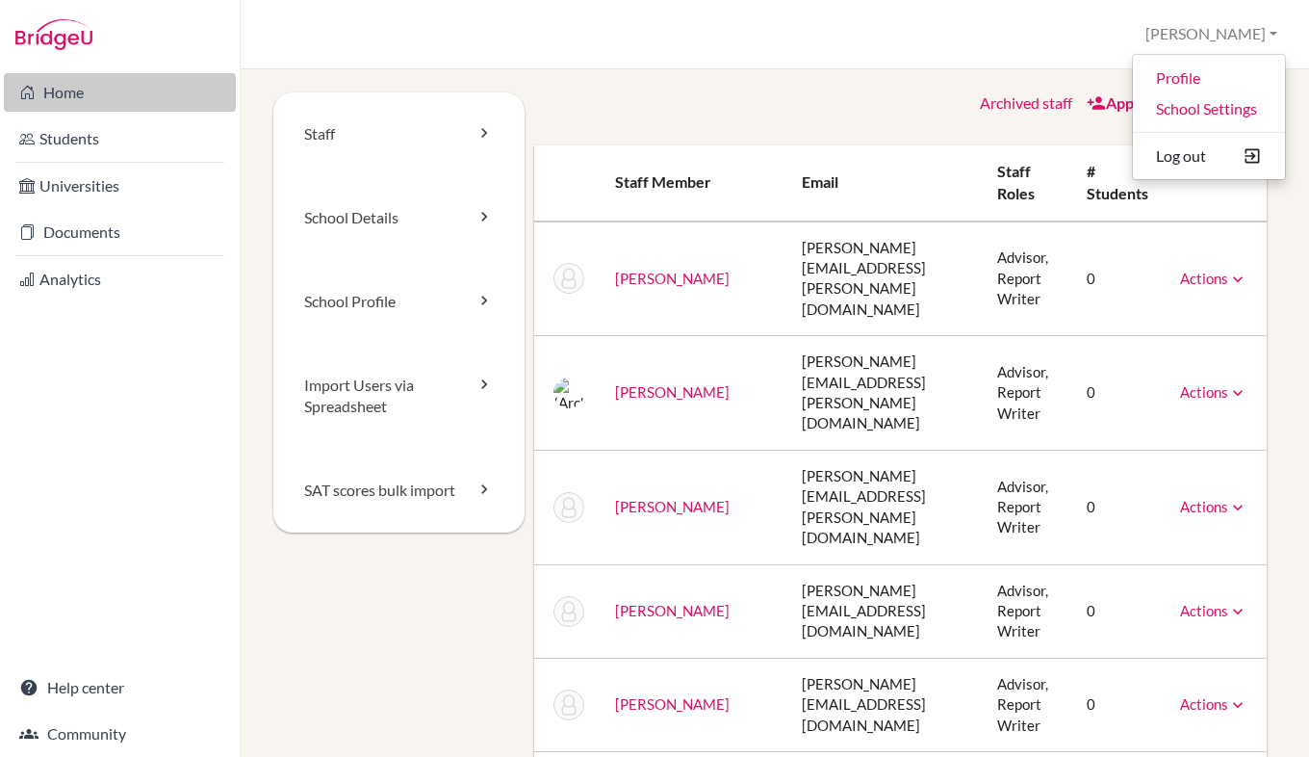
click at [54, 90] on link "Home" at bounding box center [120, 92] width 232 height 39
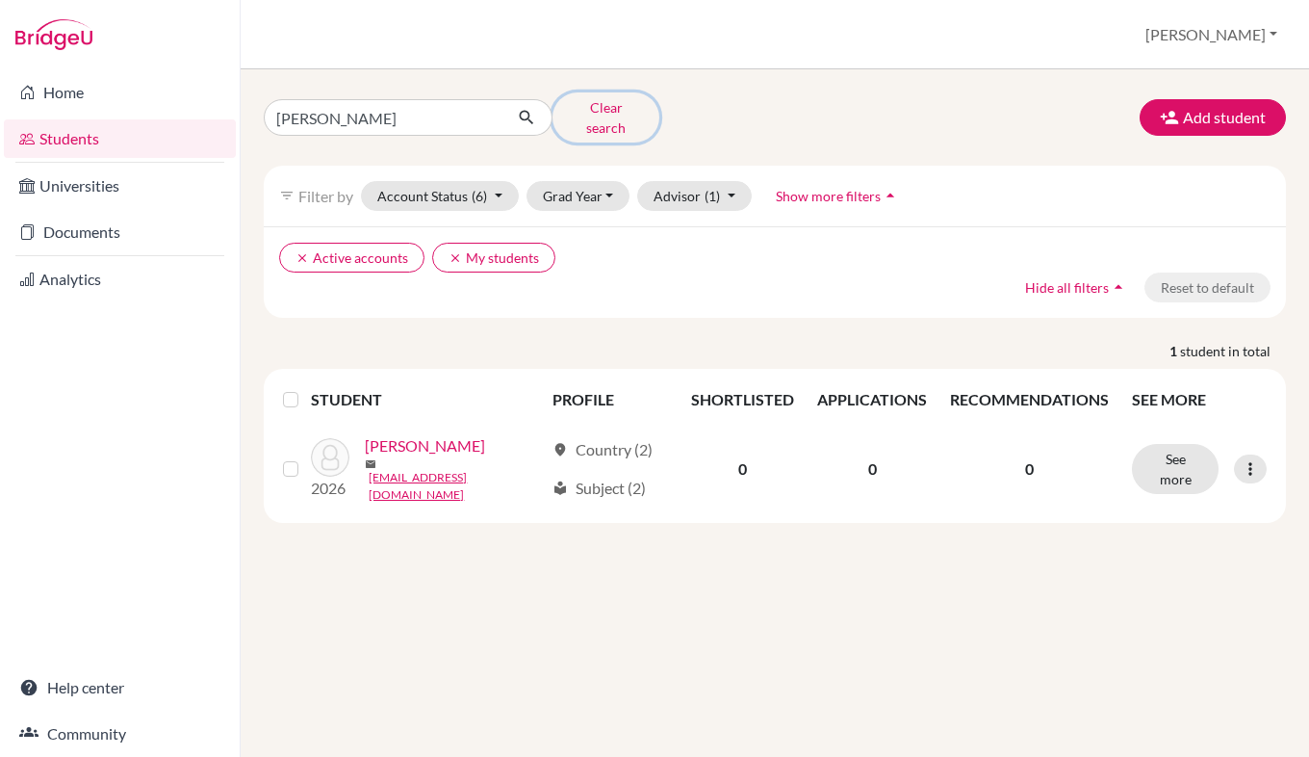
click at [621, 107] on button "Clear search" at bounding box center [606, 117] width 107 height 50
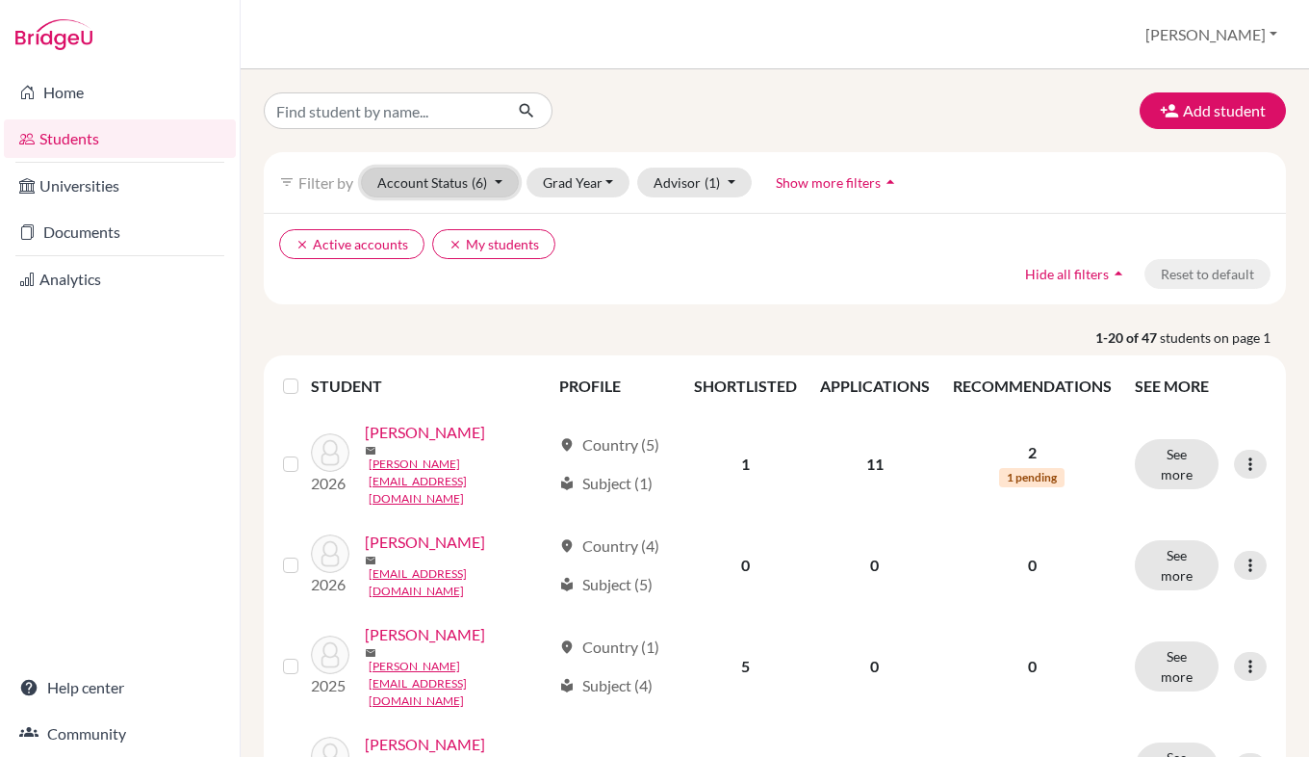
click at [467, 180] on button "Account Status (6)" at bounding box center [440, 183] width 158 height 30
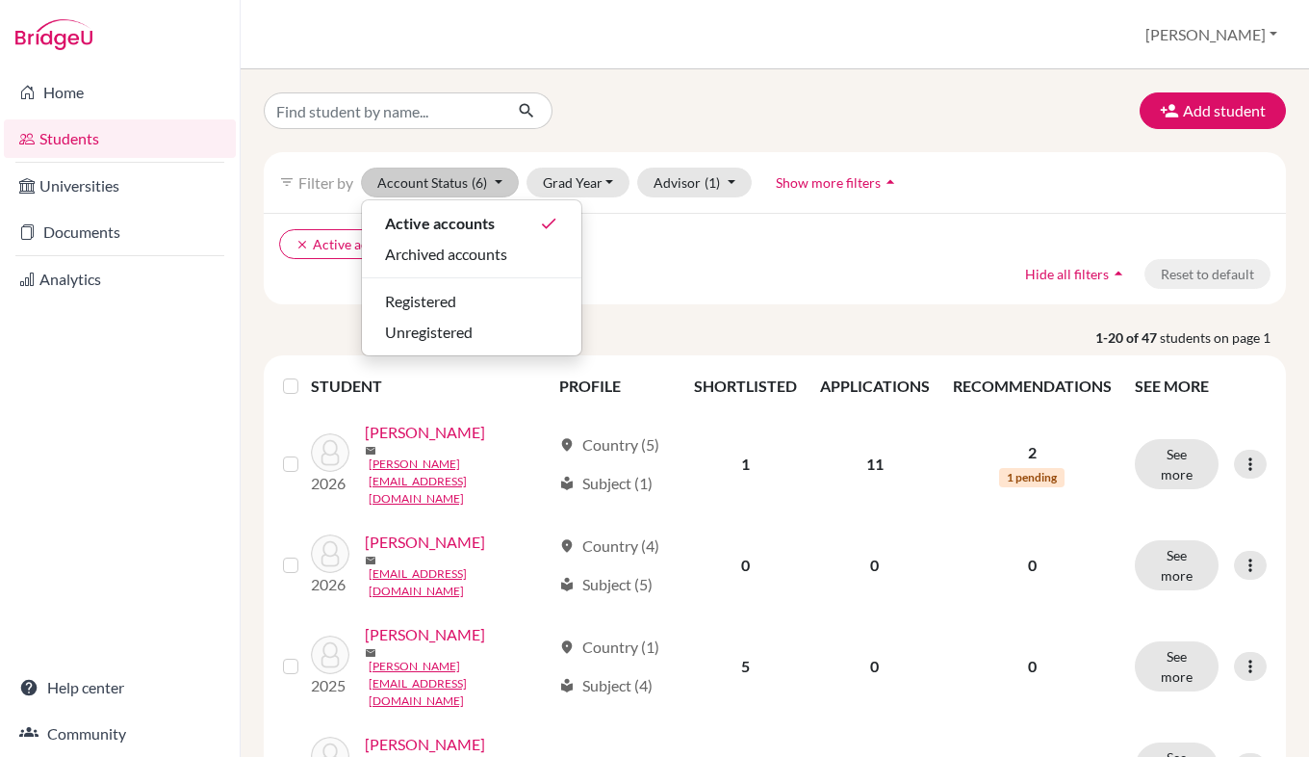
click at [680, 219] on div "clear Active accounts clear My students Hide all filters arrow_drop_up Reset to…" at bounding box center [775, 258] width 1022 height 91
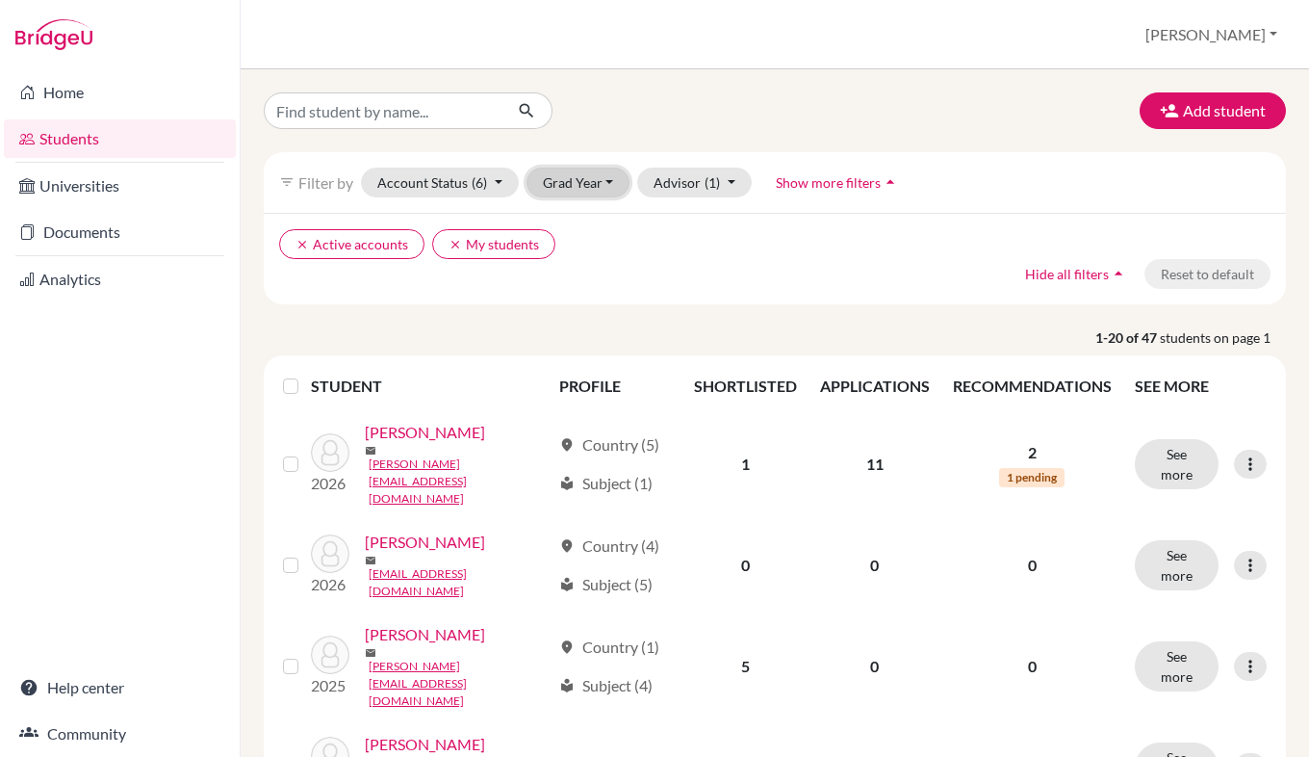
click at [580, 175] on button "Grad Year" at bounding box center [579, 183] width 104 height 30
click at [714, 231] on ul "clear Active accounts clear My students" at bounding box center [651, 244] width 744 height 30
click at [1200, 121] on button "Add student" at bounding box center [1213, 110] width 146 height 37
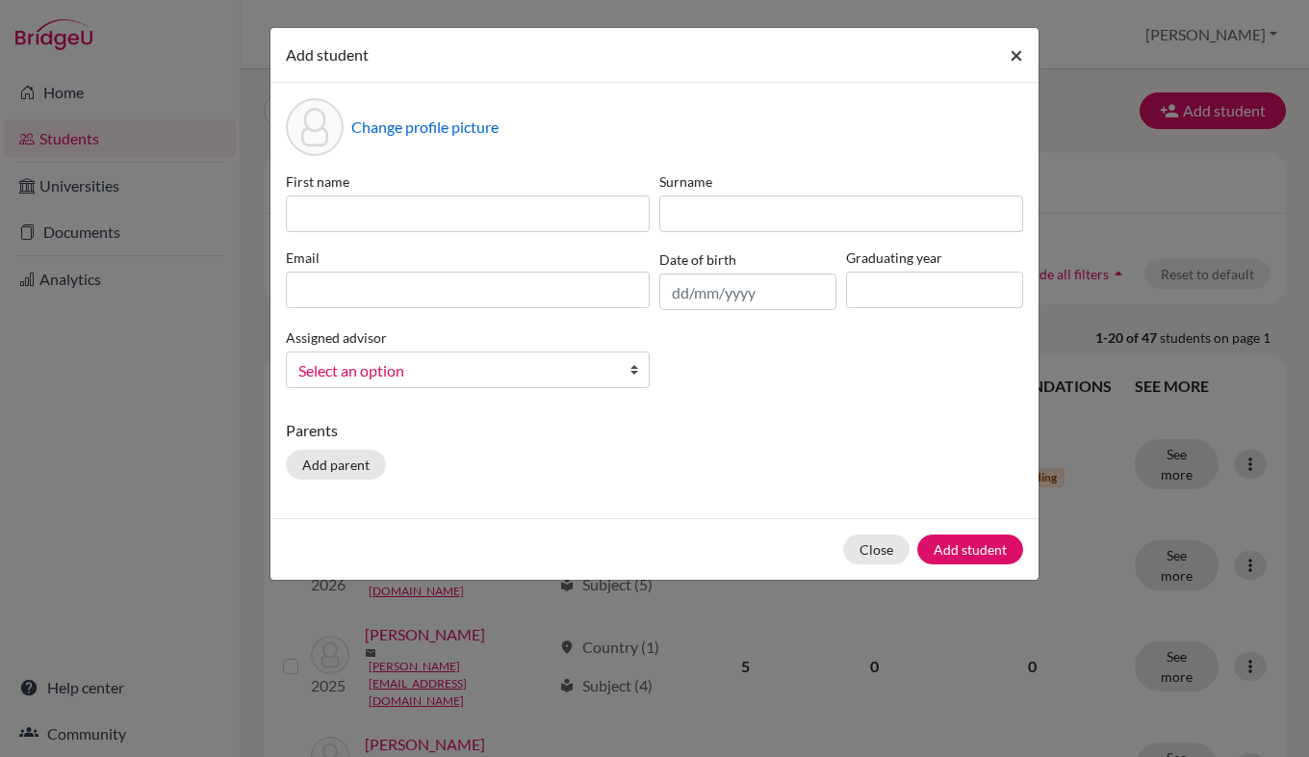
click at [1015, 55] on span "×" at bounding box center [1016, 54] width 13 height 28
